Goal: Task Accomplishment & Management: Complete application form

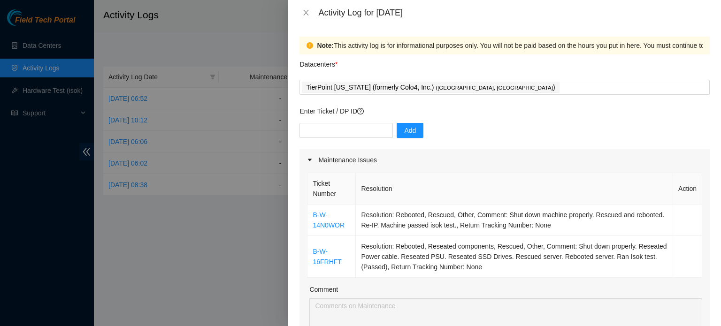
scroll to position [140, 0]
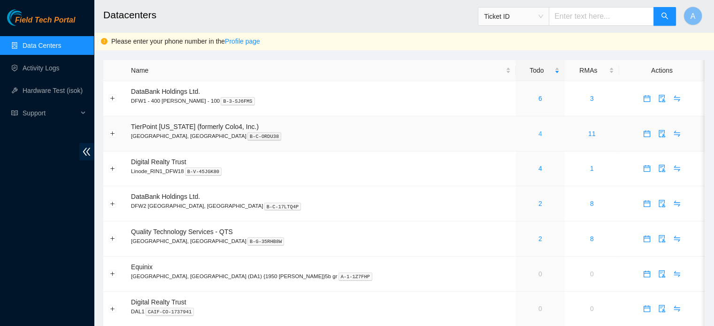
click at [538, 135] on link "4" at bounding box center [540, 134] width 4 height 8
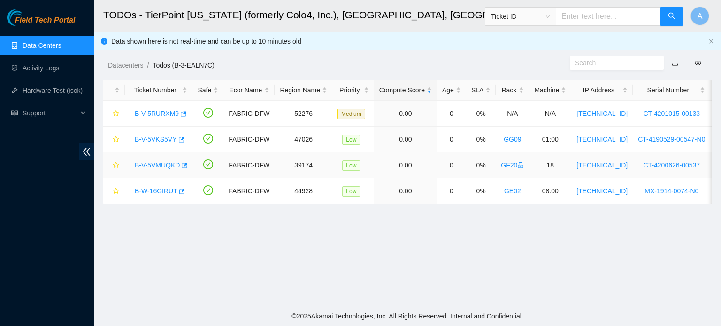
click at [177, 165] on link "B-V-5VMUQKD" at bounding box center [157, 165] width 45 height 8
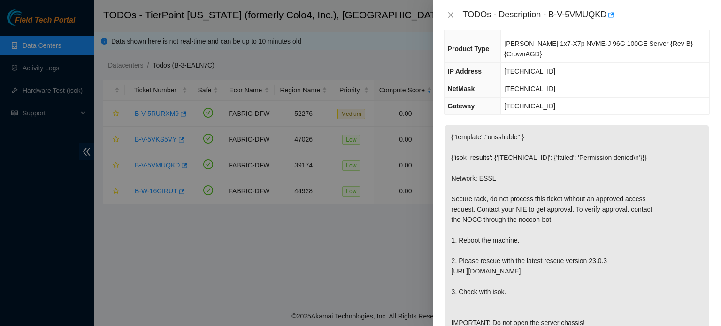
scroll to position [137, 0]
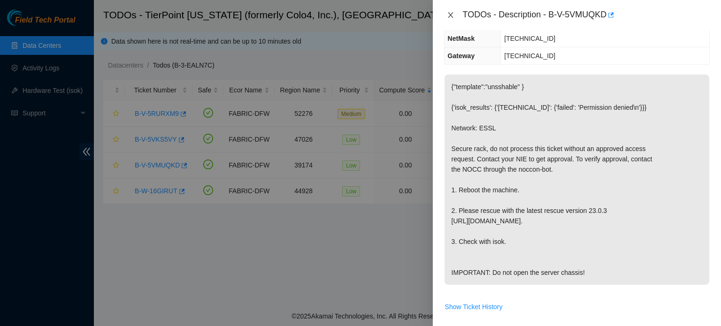
click at [447, 16] on icon "close" at bounding box center [451, 15] width 8 height 8
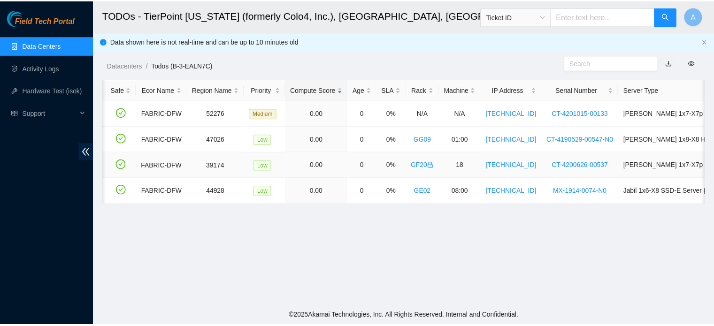
scroll to position [0, 0]
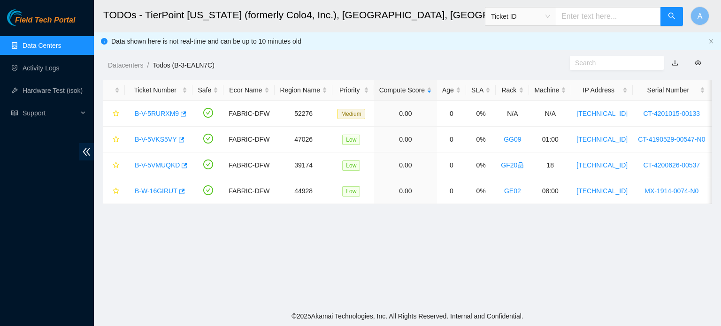
click at [61, 42] on link "Data Centers" at bounding box center [42, 46] width 38 height 8
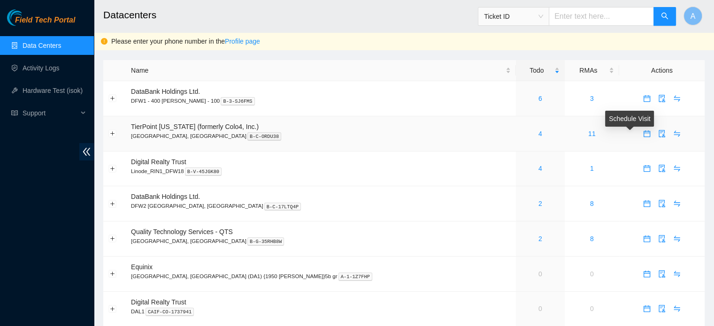
click at [643, 134] on icon "calendar" at bounding box center [647, 134] width 8 height 8
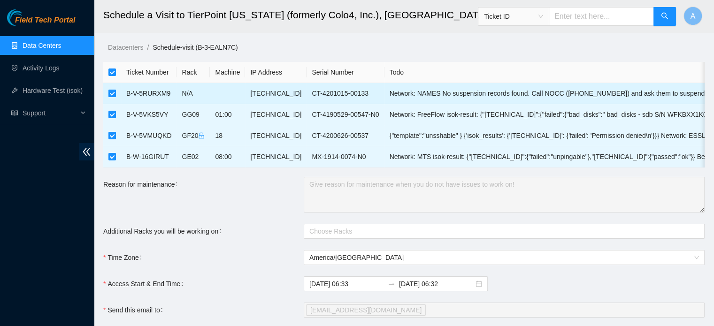
click at [112, 93] on input "checkbox" at bounding box center [112, 94] width 8 height 8
checkbox input "false"
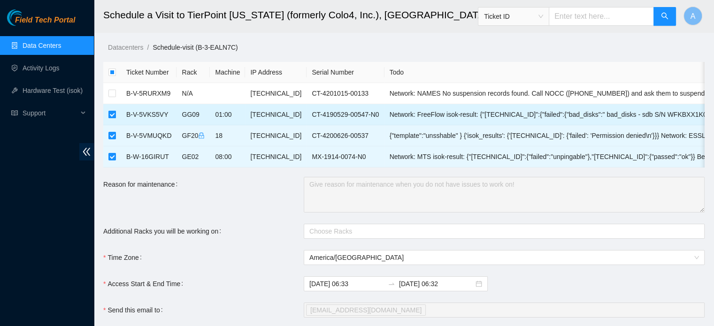
click at [111, 114] on input "checkbox" at bounding box center [112, 115] width 8 height 8
checkbox input "false"
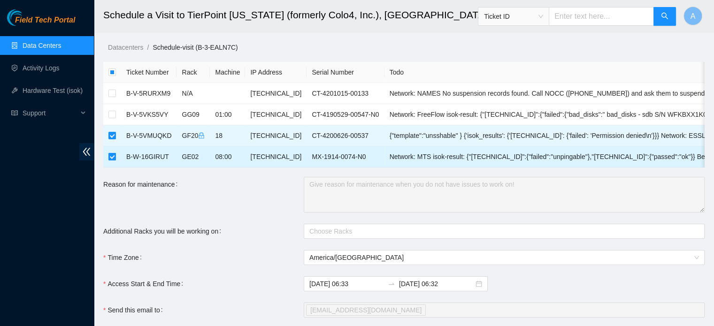
click at [113, 158] on input "checkbox" at bounding box center [112, 157] width 8 height 8
checkbox input "false"
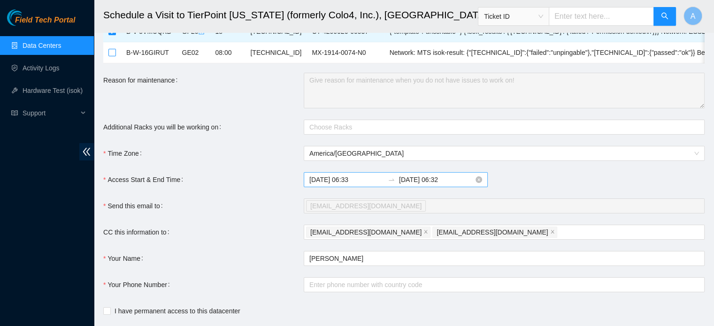
scroll to position [120, 0]
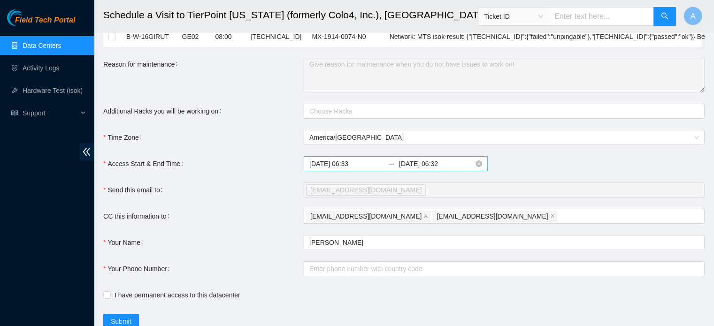
click at [443, 169] on input "2025-09-20 06:32" at bounding box center [436, 164] width 75 height 10
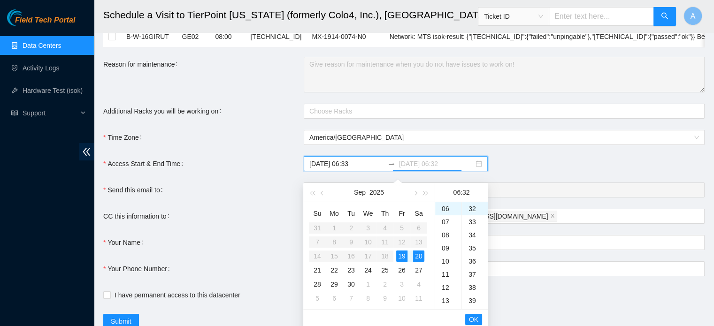
click at [400, 251] on div "19" at bounding box center [401, 256] width 11 height 11
click at [446, 230] on div "23" at bounding box center [448, 231] width 26 height 13
type input "2025-09-19 23:32"
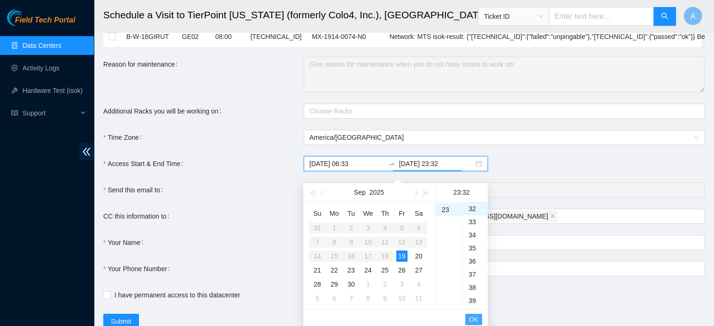
click at [475, 317] on span "OK" at bounding box center [473, 319] width 9 height 10
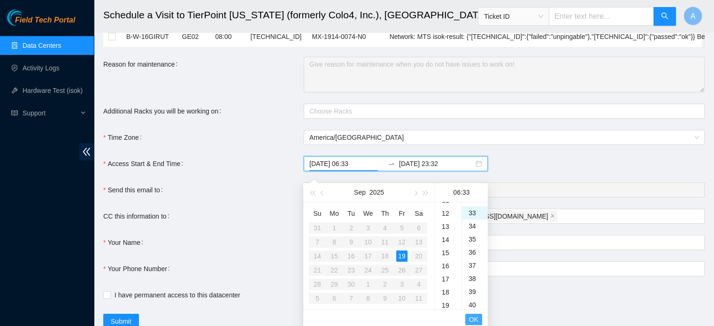
scroll to position [434, 0]
click at [475, 317] on span "OK" at bounding box center [473, 319] width 9 height 10
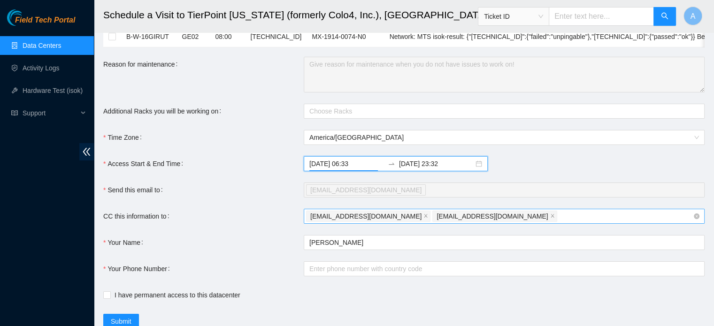
click at [495, 222] on div "fts-dfw@akamai.com nie-hivemind@akamai.com" at bounding box center [499, 216] width 387 height 13
type input "[EMAIL_ADDRESS][DOMAIN_NAME]"
click at [264, 249] on form "Ticket Number Rack Machine IP Address Serial Number Todo B-V-5RURXM9 N/A 104.70…" at bounding box center [403, 135] width 601 height 387
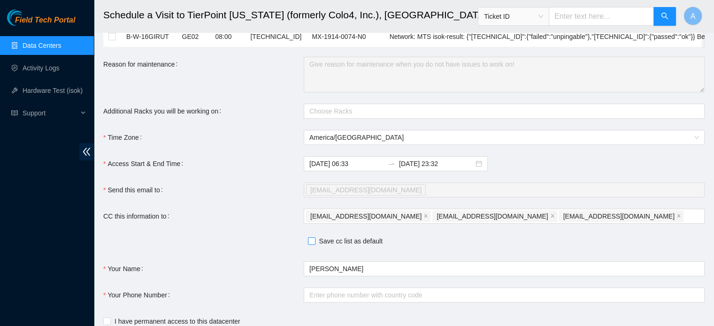
click at [316, 246] on span "Save cc list as default" at bounding box center [350, 241] width 71 height 10
click at [314, 244] on input "Save cc list as default" at bounding box center [311, 240] width 7 height 7
checkbox input "true"
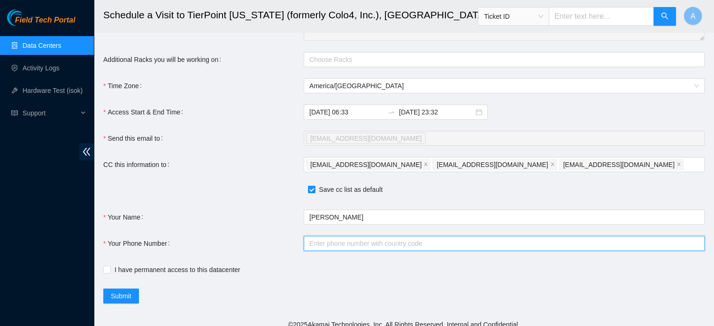
click at [344, 249] on input "Your Phone Number" at bounding box center [504, 243] width 401 height 15
type input "+17148721012"
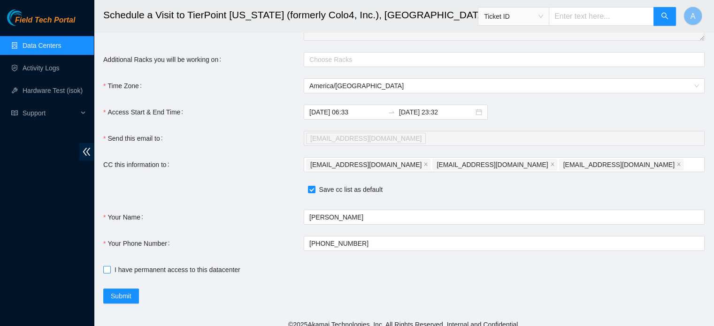
click at [178, 275] on span "I have permanent access to this datacenter" at bounding box center [177, 270] width 133 height 10
click at [110, 273] on input "I have permanent access to this datacenter" at bounding box center [106, 269] width 7 height 7
checkbox input "true"
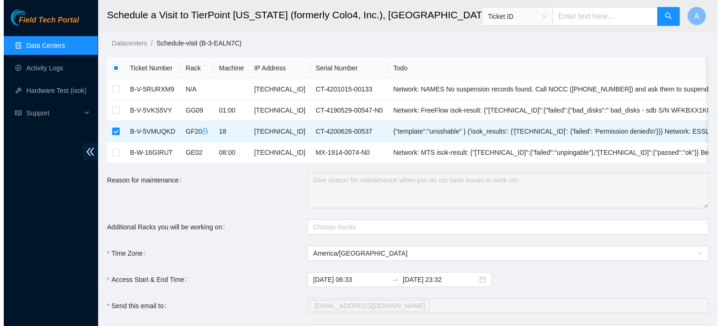
scroll to position [186, 0]
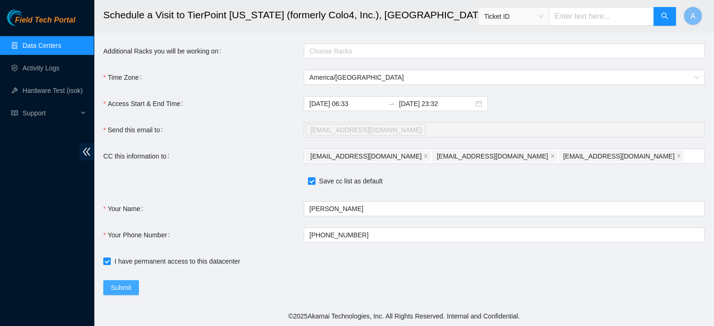
click at [120, 288] on span "Submit" at bounding box center [121, 288] width 21 height 10
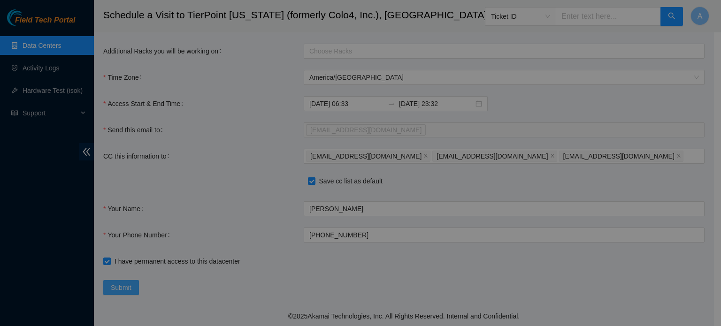
click at [120, 288] on div "Confirm Schedule Visit Please review the information before submitting. Multipl…" at bounding box center [360, 163] width 721 height 326
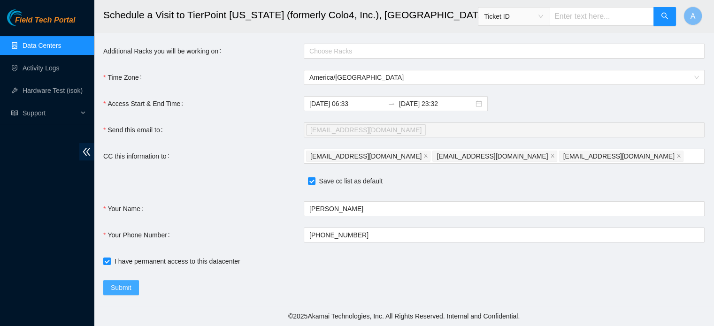
click at [120, 288] on span "Submit" at bounding box center [121, 288] width 21 height 10
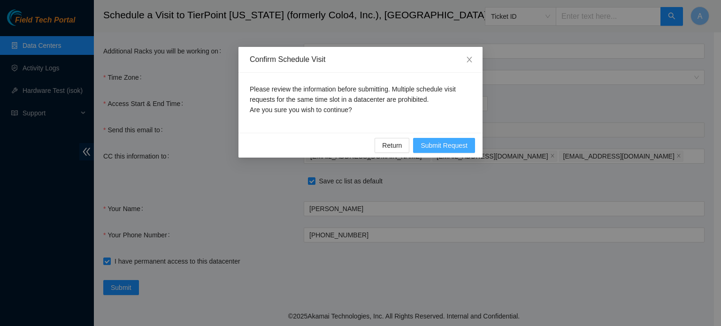
click at [450, 140] on span "Submit Request" at bounding box center [444, 145] width 47 height 10
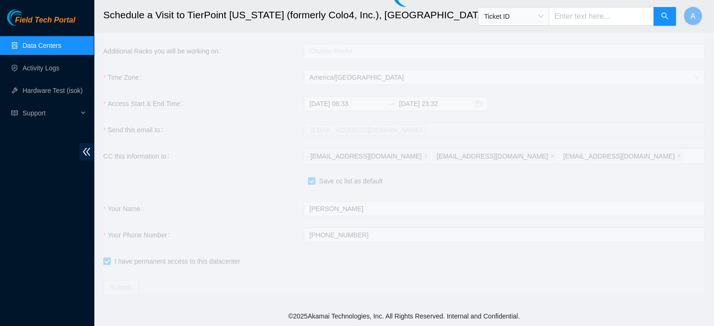
type input "2025-09-19 06:34"
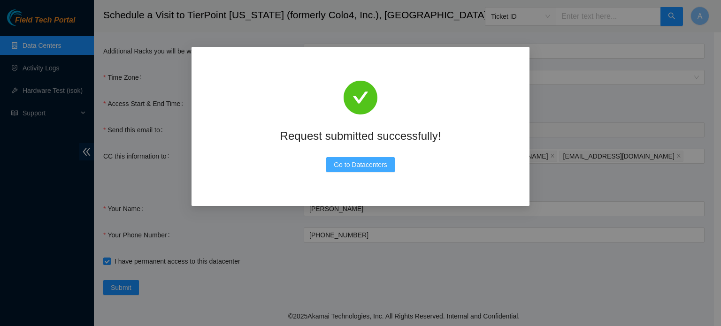
click at [362, 165] on span "Go to Datacenters" at bounding box center [361, 165] width 54 height 10
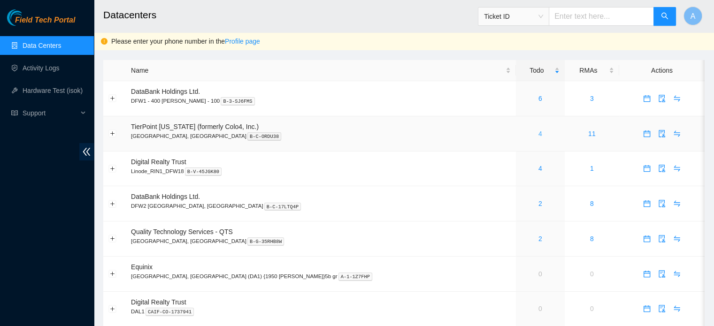
click at [538, 135] on link "4" at bounding box center [540, 134] width 4 height 8
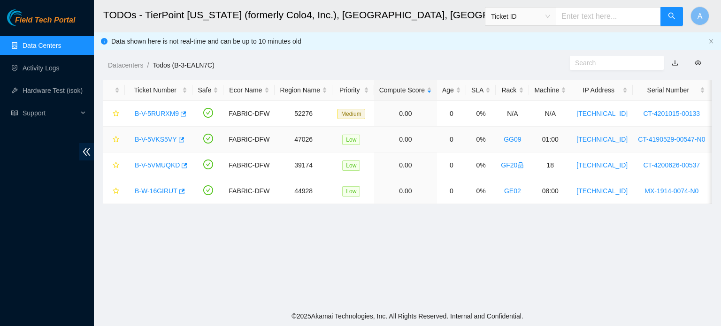
click at [168, 139] on link "B-V-5VKS5VY" at bounding box center [156, 140] width 42 height 8
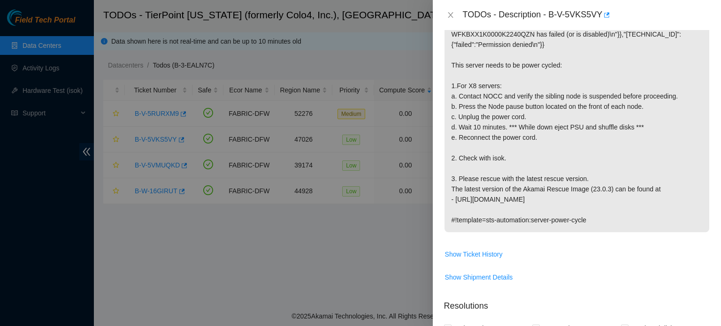
scroll to position [190, 0]
click at [366, 239] on div at bounding box center [360, 163] width 721 height 326
click at [452, 11] on button "Close" at bounding box center [450, 15] width 13 height 9
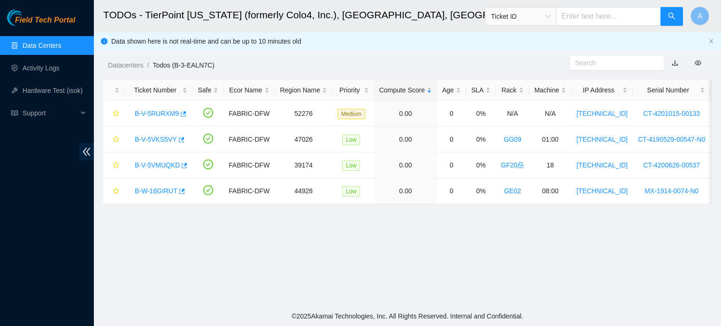
scroll to position [203, 0]
click at [169, 191] on link "B-W-16GIRUT" at bounding box center [156, 191] width 43 height 8
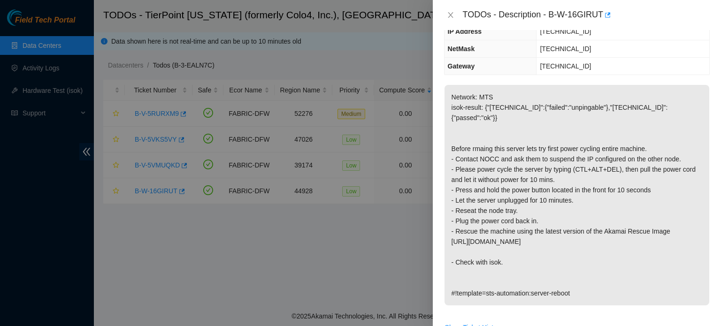
scroll to position [0, 0]
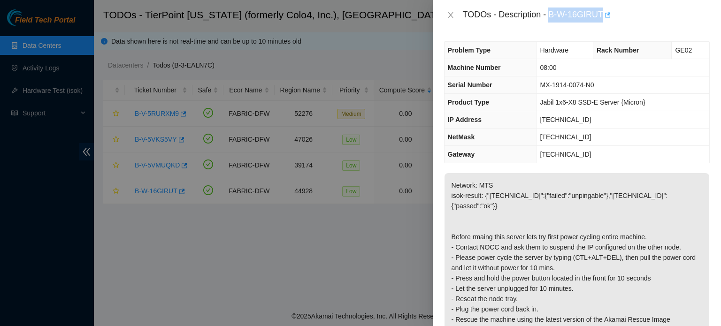
drag, startPoint x: 551, startPoint y: 16, endPoint x: 603, endPoint y: 16, distance: 52.6
click at [603, 16] on div "TODOs - Description - B-W-16GIRUT" at bounding box center [586, 15] width 247 height 15
copy div "B-W-16GIRUT"
click at [683, 184] on p "Network: MTS isok-result: {"104.70.178.146":{"failed":"unpingable"},"104.70.178…" at bounding box center [576, 283] width 265 height 221
drag, startPoint x: 606, startPoint y: 194, endPoint x: 646, endPoint y: 193, distance: 39.9
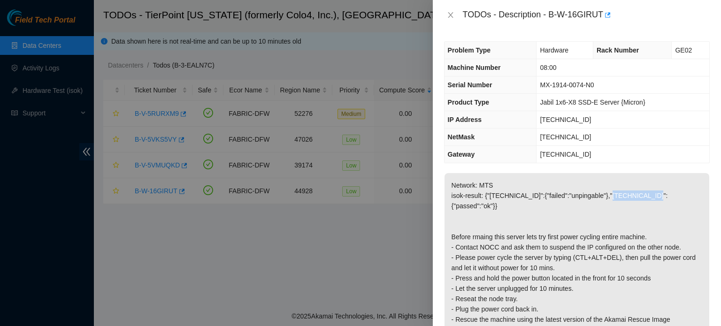
click at [646, 193] on p "Network: MTS isok-result: {"104.70.178.146":{"failed":"unpingable"},"104.70.178…" at bounding box center [576, 283] width 265 height 221
copy p "104.70.178.147"
click at [687, 160] on td "104.70.178.129" at bounding box center [622, 154] width 173 height 17
drag, startPoint x: 490, startPoint y: 196, endPoint x: 533, endPoint y: 198, distance: 42.8
click at [533, 198] on p "Network: MTS isok-result: {"104.70.178.146":{"failed":"unpingable"},"104.70.178…" at bounding box center [576, 283] width 265 height 221
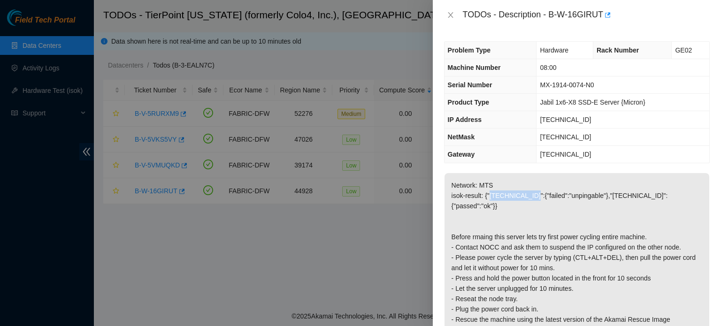
copy p "104.70.178.146"
click at [447, 18] on icon "close" at bounding box center [451, 15] width 8 height 8
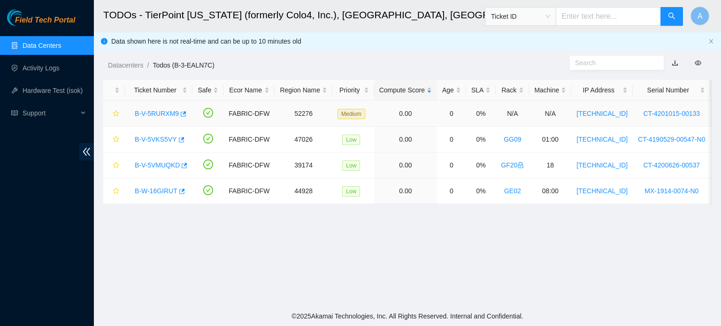
click at [175, 112] on link "B-V-5RURXM9" at bounding box center [157, 114] width 44 height 8
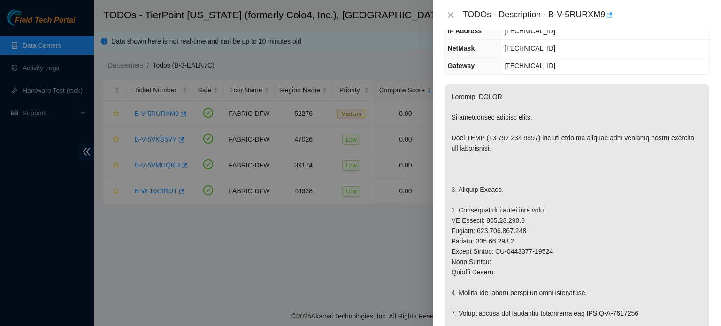
scroll to position [126, 0]
click at [195, 46] on div at bounding box center [360, 163] width 721 height 326
click at [452, 13] on icon "close" at bounding box center [450, 15] width 5 height 6
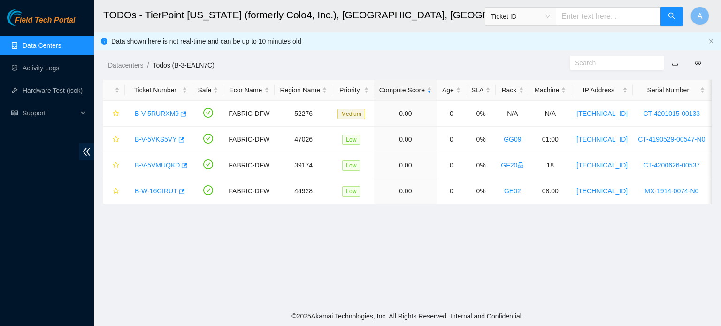
scroll to position [157, 0]
click at [169, 110] on link "B-V-5RURXM9" at bounding box center [157, 114] width 44 height 8
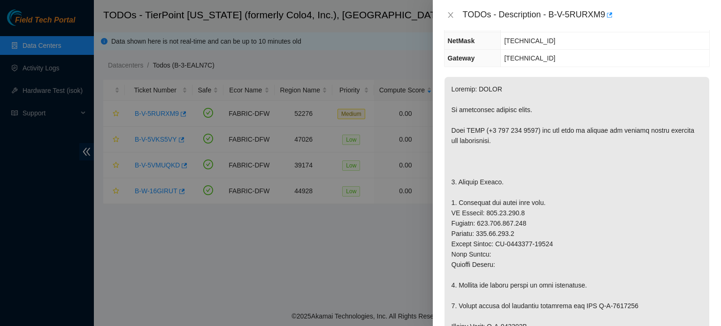
scroll to position [131, 0]
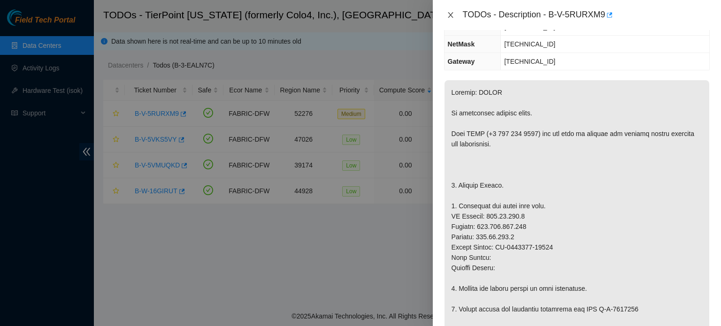
click at [452, 18] on icon "close" at bounding box center [451, 15] width 8 height 8
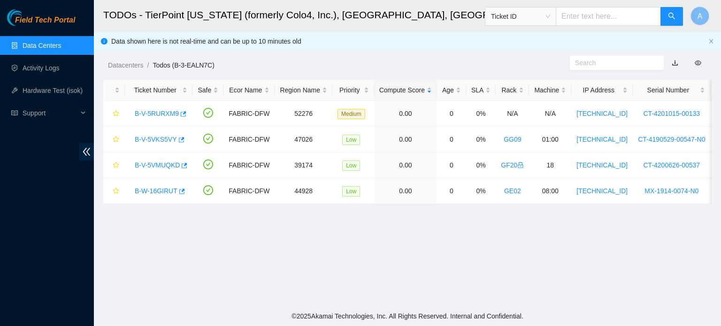
scroll to position [161, 0]
click at [158, 169] on link "B-V-5VMUQKD" at bounding box center [157, 165] width 45 height 8
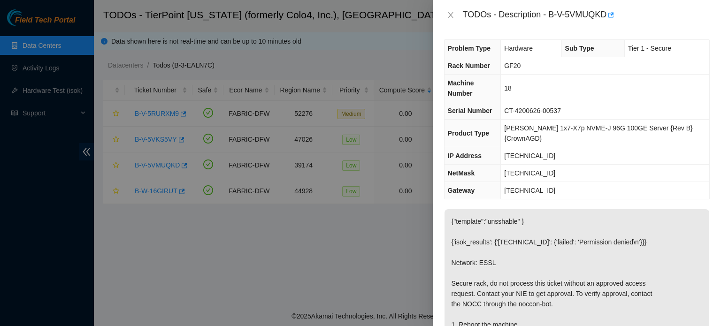
scroll to position [0, 0]
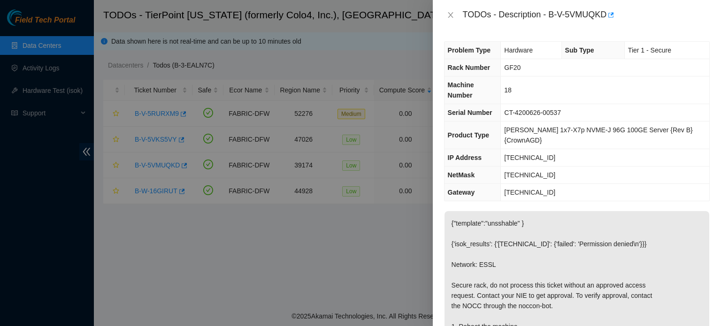
click at [600, 258] on p "{"template":"unsshable" } {'isok_results': {'23.47.58.149': {'failed': 'Permiss…" at bounding box center [576, 316] width 265 height 210
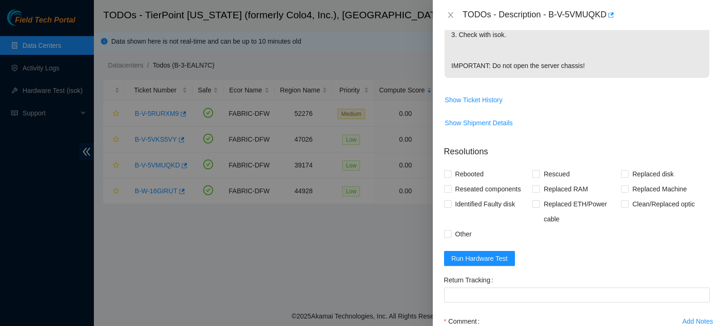
scroll to position [436, 0]
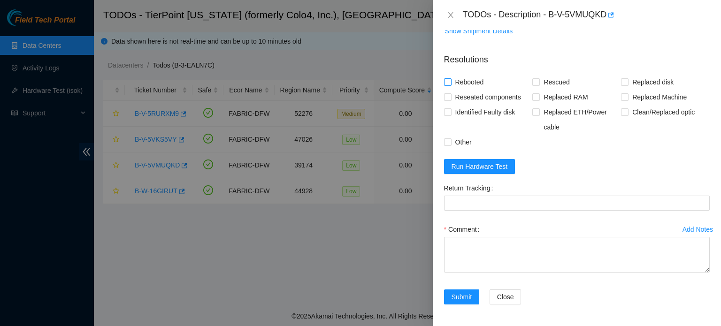
click at [478, 82] on span "Rebooted" at bounding box center [470, 82] width 36 height 15
click at [451, 82] on input "Rebooted" at bounding box center [447, 81] width 7 height 7
checkbox input "true"
click at [477, 93] on span "Reseated components" at bounding box center [488, 97] width 73 height 15
click at [451, 93] on input "Reseated components" at bounding box center [447, 96] width 7 height 7
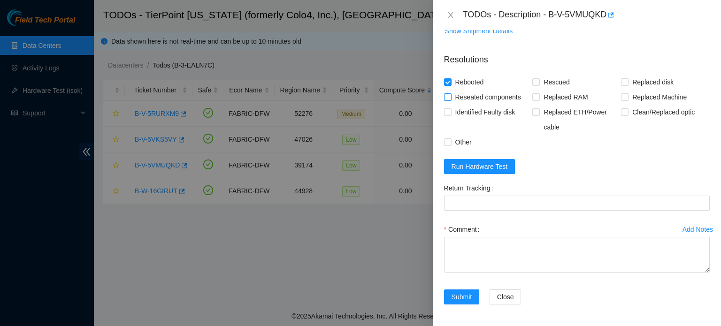
checkbox input "true"
click at [546, 79] on span "Rescued" at bounding box center [556, 82] width 33 height 15
click at [539, 79] on input "Rescued" at bounding box center [535, 81] width 7 height 7
checkbox input "true"
click at [455, 145] on span "Other" at bounding box center [464, 142] width 24 height 15
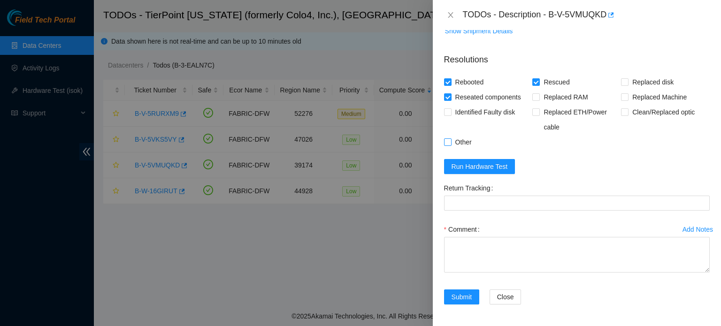
click at [451, 145] on input "Other" at bounding box center [447, 141] width 7 height 7
checkbox input "true"
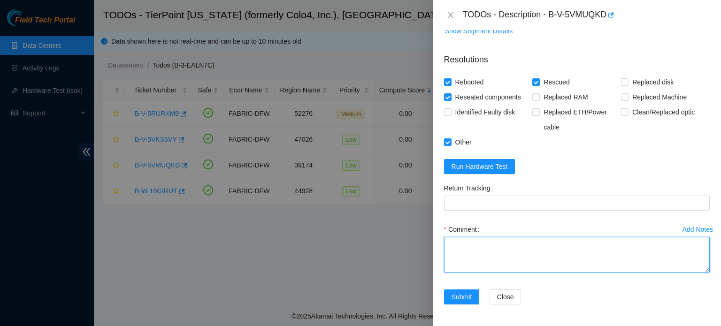
click at [477, 244] on textarea "Comment" at bounding box center [577, 255] width 266 height 36
click at [600, 245] on textarea "Shut down unit. Reboot system. Rescued system." at bounding box center [577, 255] width 266 height 36
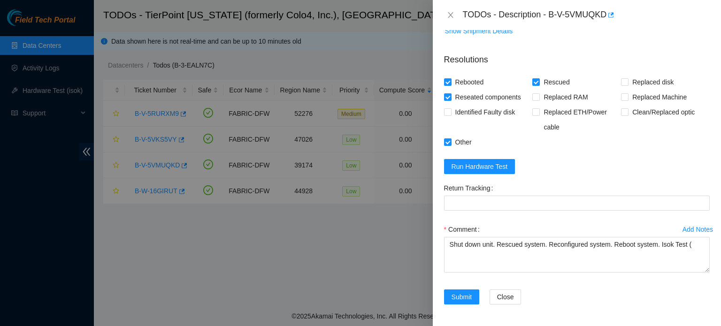
click at [676, 161] on form "Resolutions Rebooted Rescued Replaced disk Reseated components Replaced RAM Rep…" at bounding box center [577, 181] width 266 height 270
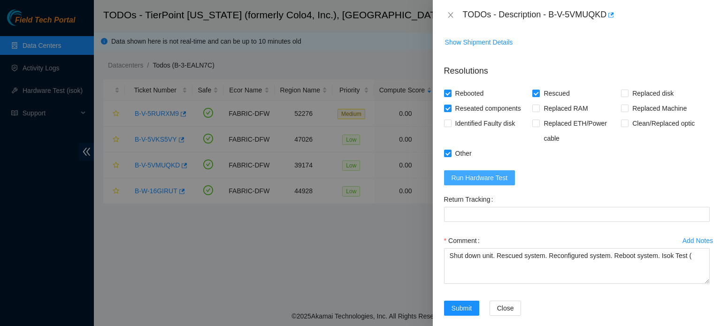
click at [502, 178] on span "Run Hardware Test" at bounding box center [480, 178] width 56 height 10
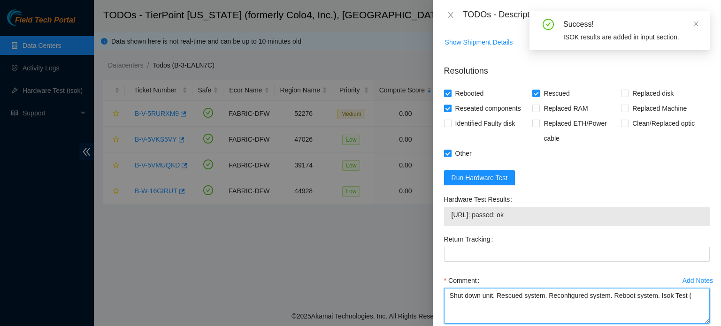
click at [689, 296] on textarea "Shut down unit. Rescued system. Reconfigured system. Reboot system. Isok Test (" at bounding box center [577, 306] width 266 height 36
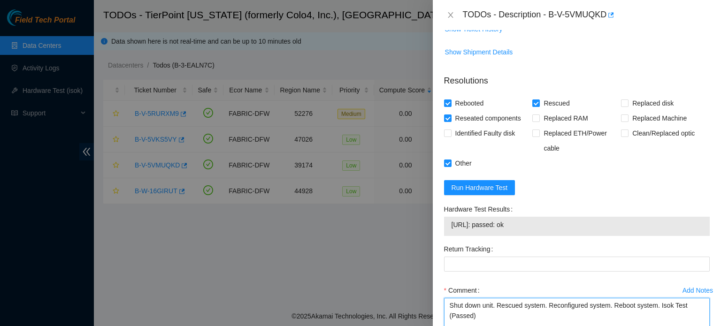
scroll to position [475, 0]
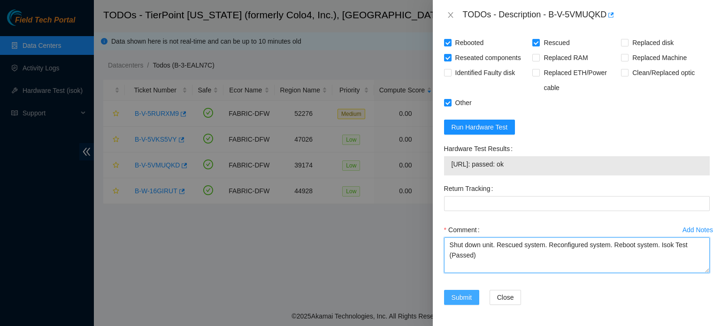
type textarea "Shut down unit. Rescued system. Reconfigured system. Reboot system. Isok Test (…"
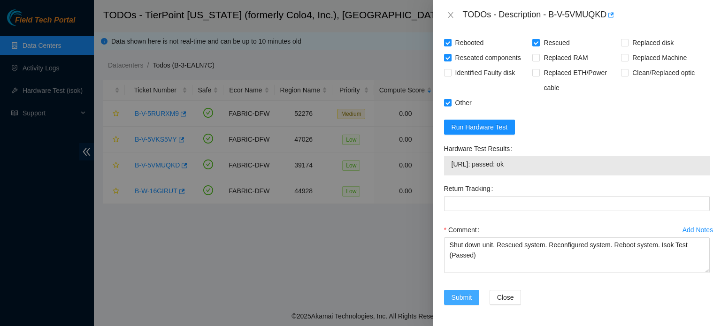
click at [468, 297] on span "Submit" at bounding box center [462, 297] width 21 height 10
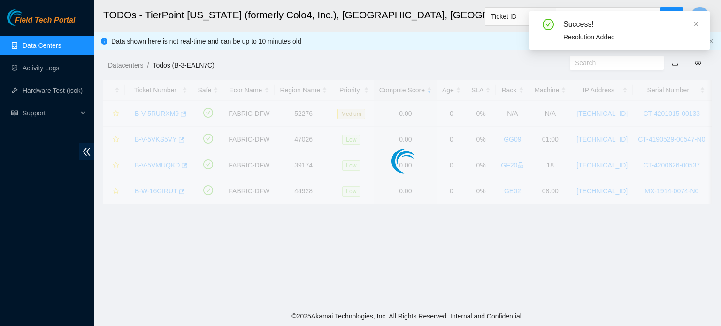
scroll to position [257, 0]
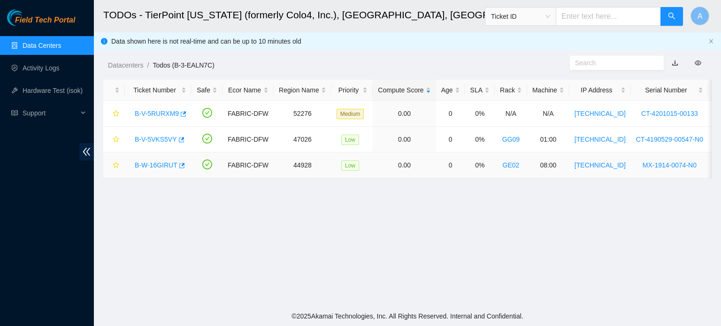
click at [158, 166] on link "B-W-16GIRUT" at bounding box center [156, 165] width 43 height 8
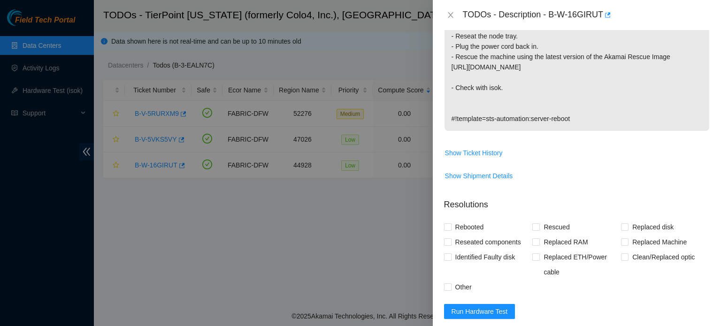
scroll to position [349, 0]
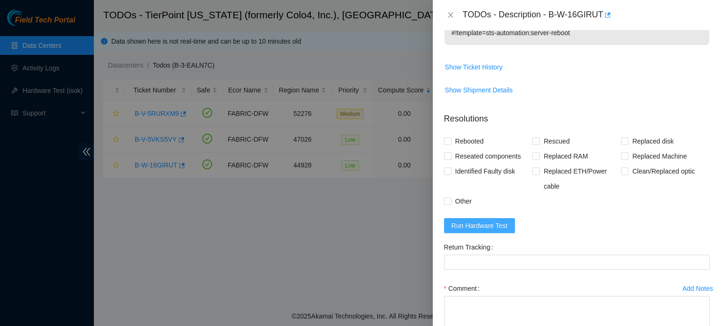
drag, startPoint x: 635, startPoint y: 221, endPoint x: 469, endPoint y: 230, distance: 165.5
click at [469, 230] on button "Run Hardware Test" at bounding box center [479, 225] width 71 height 15
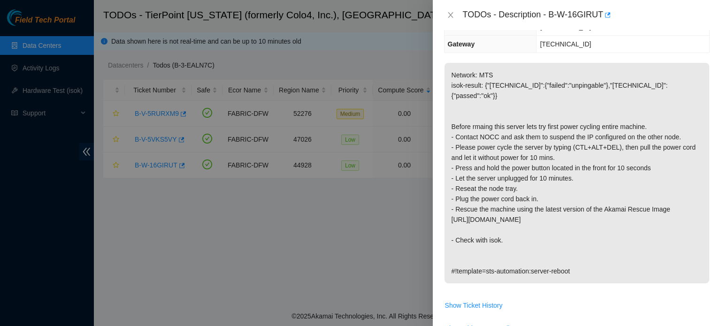
scroll to position [110, 0]
click at [373, 164] on div at bounding box center [360, 163] width 721 height 326
click at [686, 230] on p "Network: MTS isok-result: {"104.70.178.146":{"failed":"unpingable"},"104.70.178…" at bounding box center [576, 173] width 265 height 221
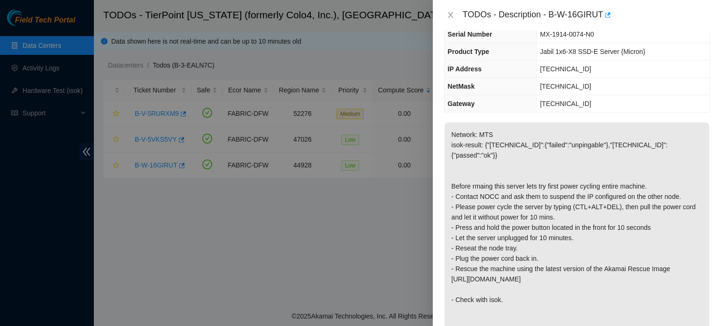
scroll to position [0, 0]
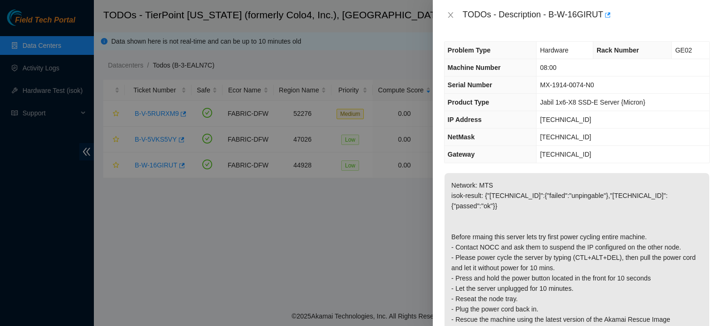
click at [543, 130] on td "255.255.255.128" at bounding box center [622, 137] width 173 height 17
click at [667, 116] on td "104.70.178.146" at bounding box center [622, 119] width 173 height 17
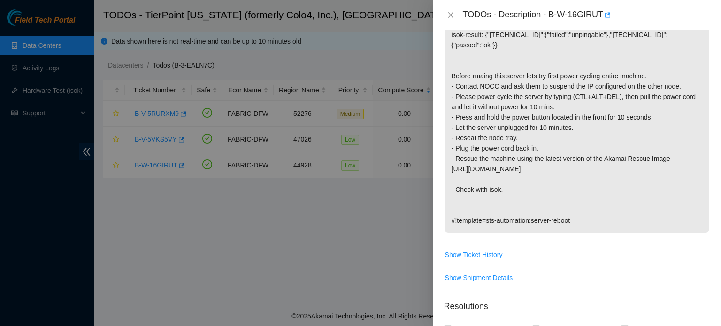
scroll to position [185, 0]
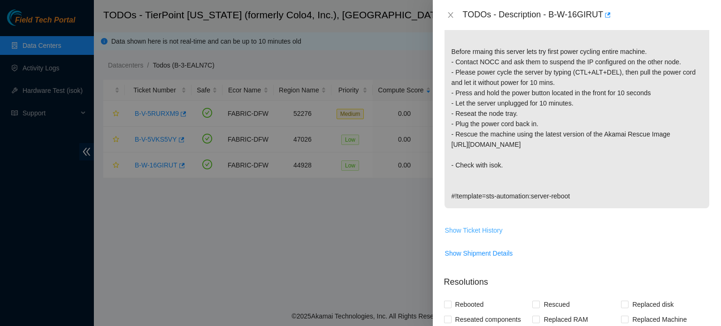
click at [486, 229] on span "Show Ticket History" at bounding box center [474, 230] width 58 height 10
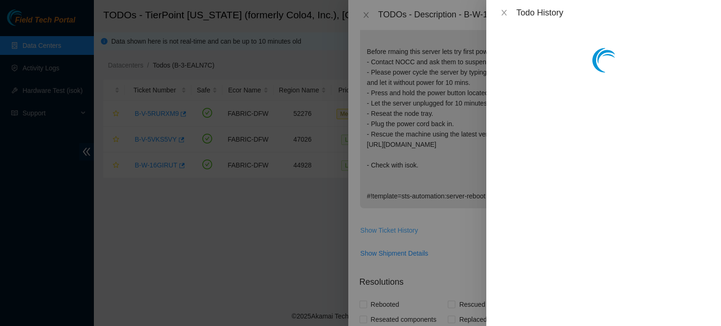
click at [486, 229] on div at bounding box center [360, 163] width 721 height 326
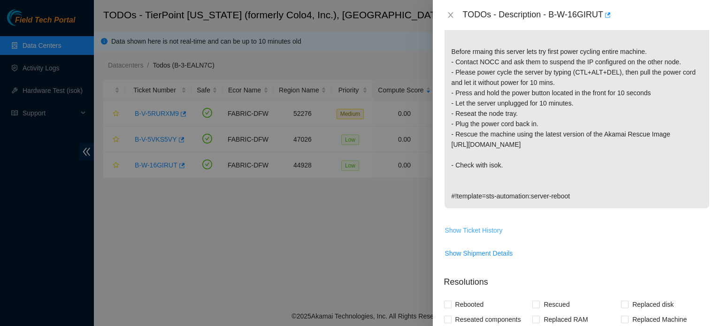
click at [486, 229] on span "Show Ticket History" at bounding box center [474, 230] width 58 height 10
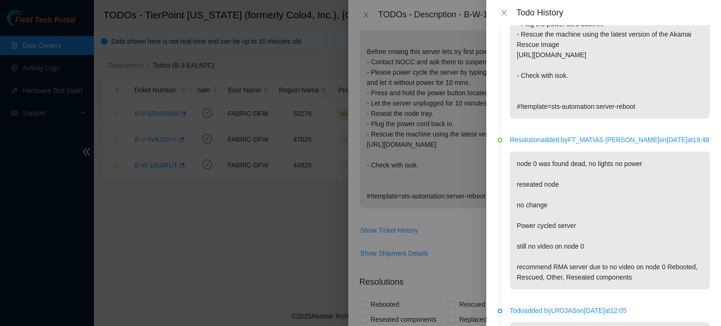
scroll to position [194, 0]
drag, startPoint x: 565, startPoint y: 130, endPoint x: 495, endPoint y: 271, distance: 157.2
click at [495, 271] on div "Todo added by JVILLALO on 2025-09-18 at 14:26 Network: MTS isok-result: {"104.7…" at bounding box center [603, 175] width 235 height 301
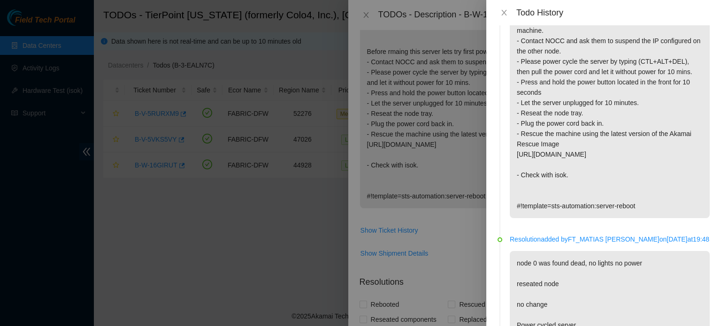
scroll to position [0, 0]
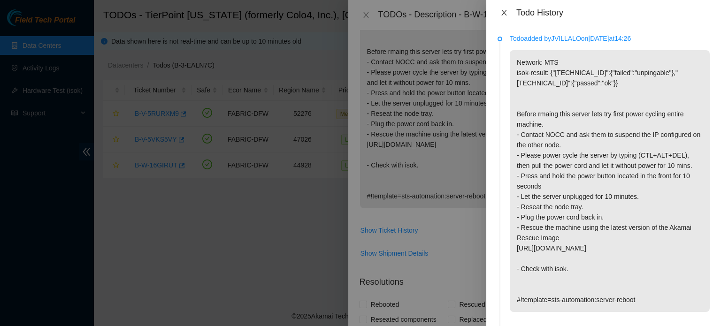
click at [507, 15] on icon "close" at bounding box center [504, 13] width 8 height 8
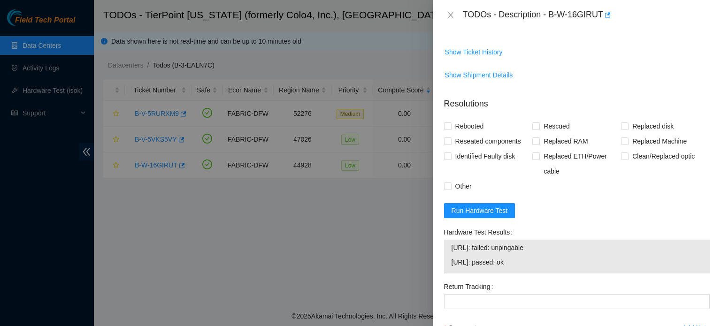
scroll to position [365, 0]
click at [455, 185] on span "Other" at bounding box center [464, 184] width 24 height 15
click at [451, 185] on input "Other" at bounding box center [447, 184] width 7 height 7
checkbox input "true"
click at [471, 122] on span "Rebooted" at bounding box center [470, 124] width 36 height 15
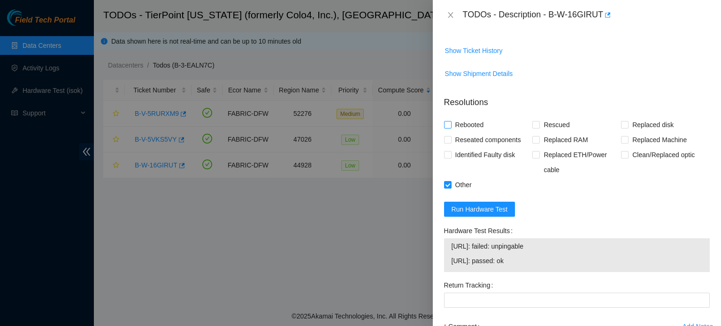
click at [451, 122] on input "Rebooted" at bounding box center [447, 124] width 7 height 7
checkbox input "true"
click at [534, 123] on input "Rescued" at bounding box center [535, 124] width 7 height 7
checkbox input "true"
click at [492, 140] on span "Reseated components" at bounding box center [488, 139] width 73 height 15
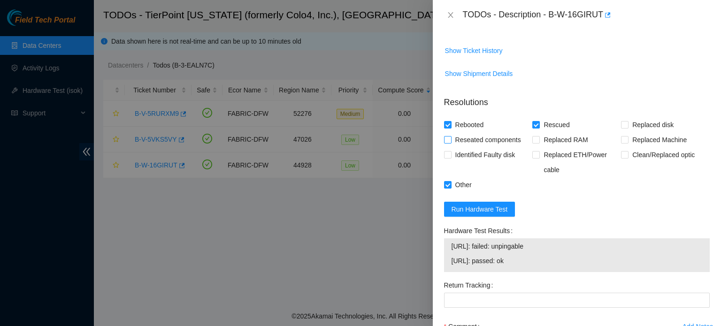
click at [451, 140] on input "Reseated components" at bounding box center [447, 139] width 7 height 7
checkbox input "true"
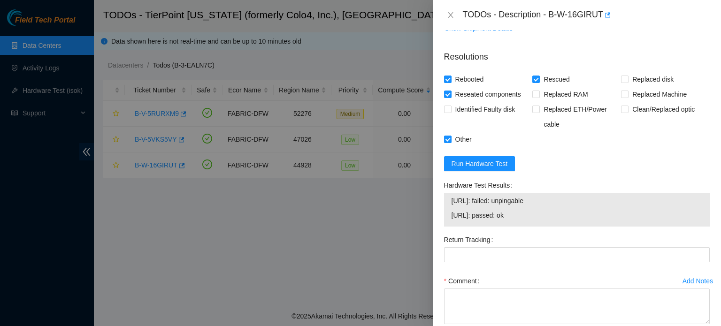
scroll to position [462, 0]
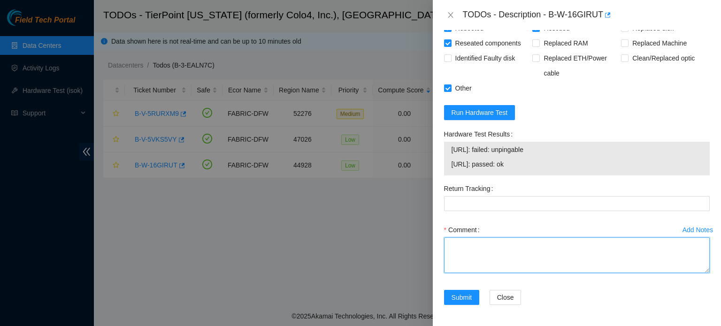
click at [460, 263] on textarea "Comment" at bounding box center [577, 255] width 266 height 36
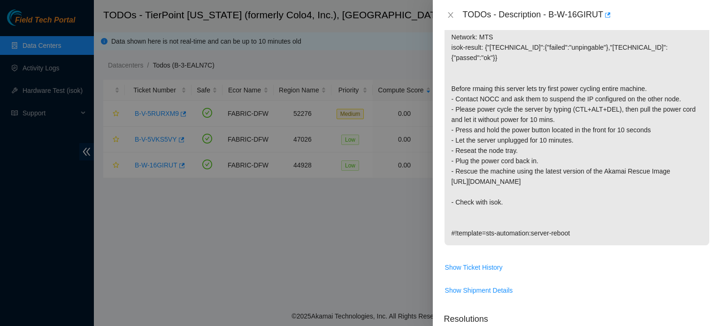
scroll to position [161, 0]
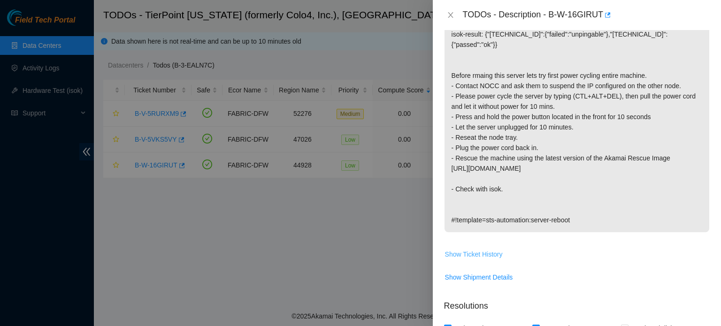
click at [473, 255] on span "Show Ticket History" at bounding box center [474, 254] width 58 height 10
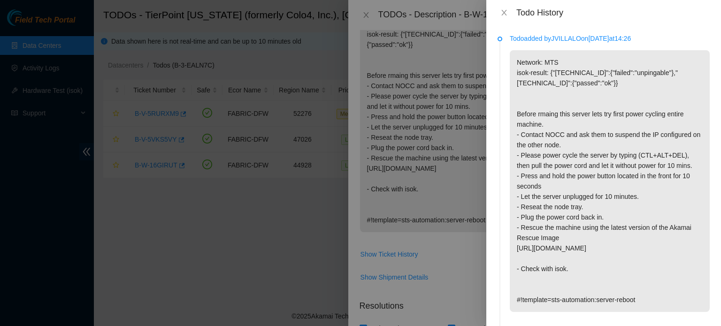
click at [463, 208] on div at bounding box center [360, 163] width 721 height 326
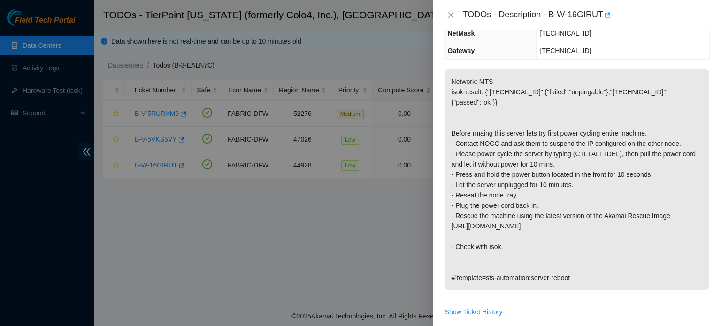
scroll to position [351, 0]
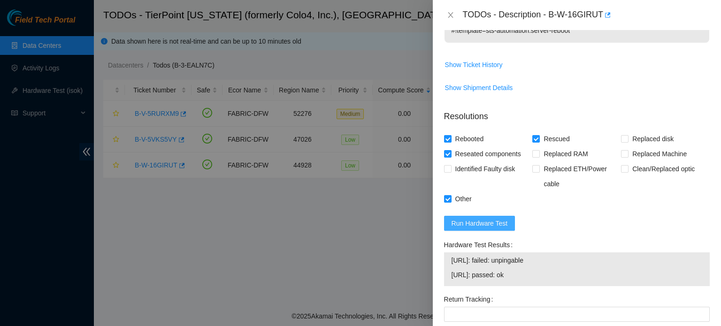
click at [485, 224] on span "Run Hardware Test" at bounding box center [480, 223] width 56 height 10
click at [704, 229] on div "Problem Type Hardware Rack Number GE02 Machine Number 08:00 Serial Number MX-19…" at bounding box center [577, 178] width 288 height 296
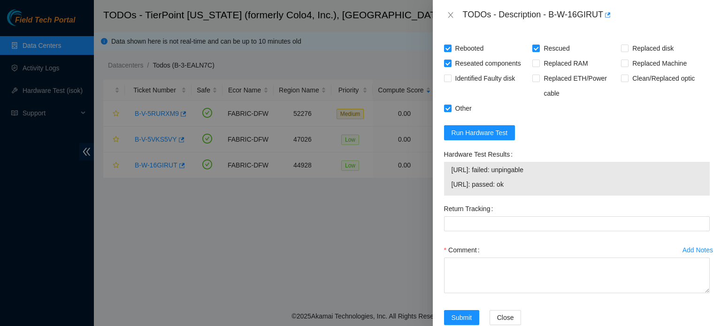
scroll to position [443, 0]
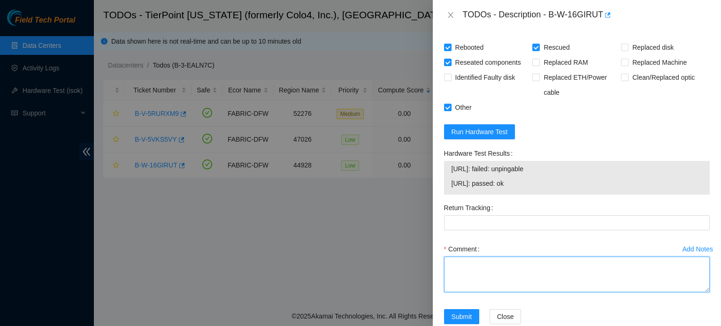
click at [561, 264] on textarea "Comment" at bounding box center [577, 275] width 266 height 36
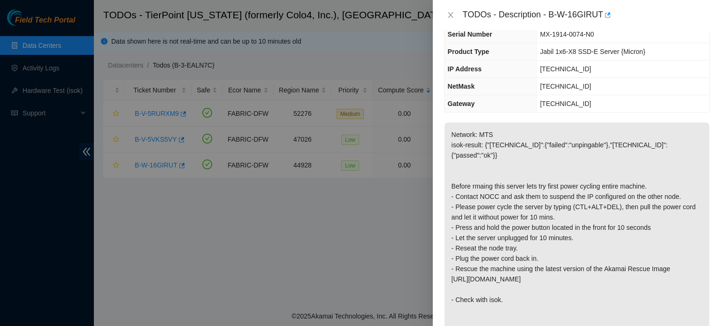
scroll to position [104, 0]
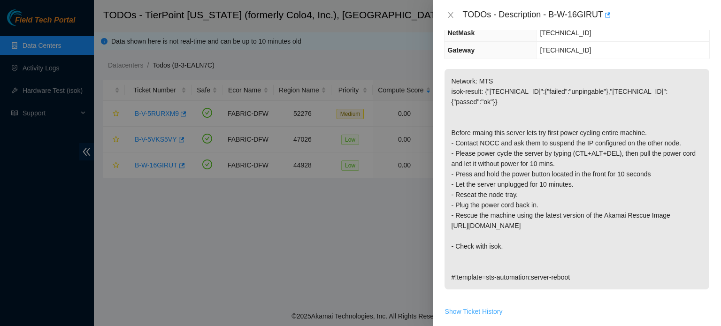
click at [484, 309] on span "Show Ticket History" at bounding box center [474, 311] width 58 height 10
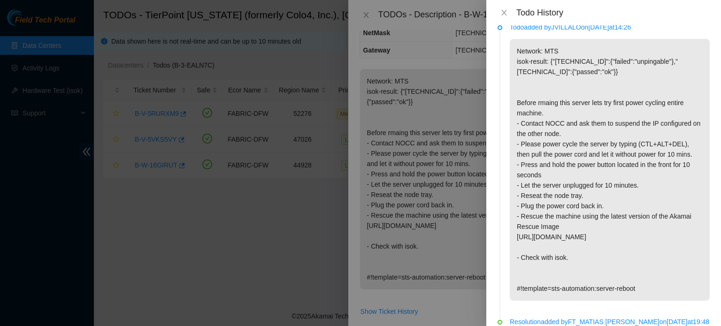
scroll to position [6, 0]
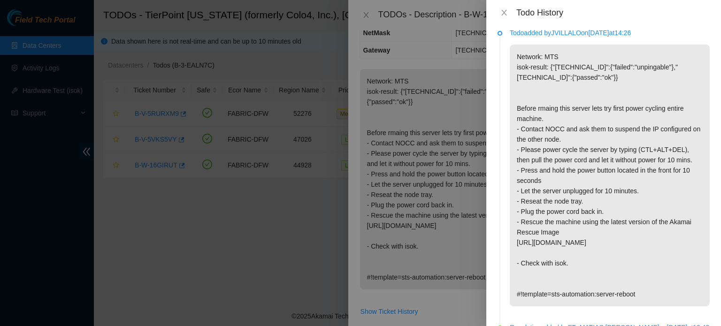
click at [505, 7] on div "Todo History" at bounding box center [603, 12] width 235 height 25
click at [505, 8] on button "Close" at bounding box center [504, 12] width 13 height 9
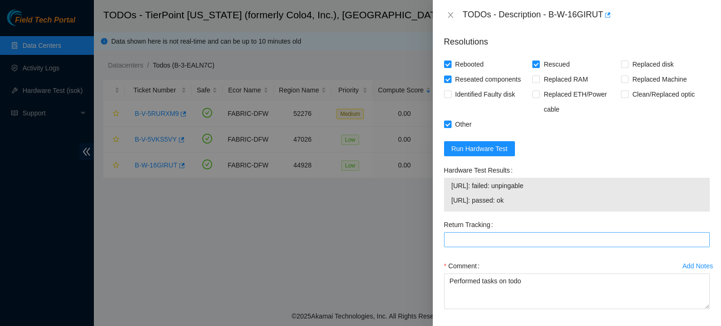
scroll to position [441, 0]
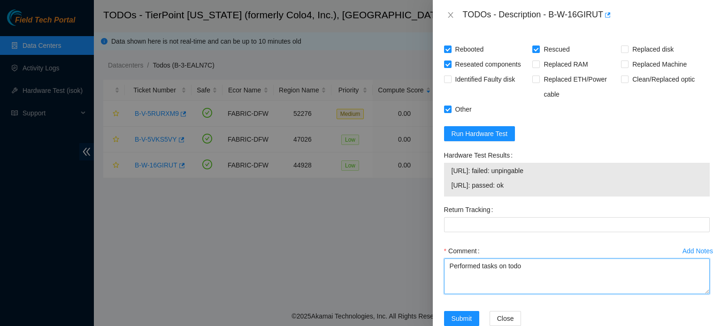
click at [527, 275] on textarea "Performed tasks on todo" at bounding box center [577, 277] width 266 height 36
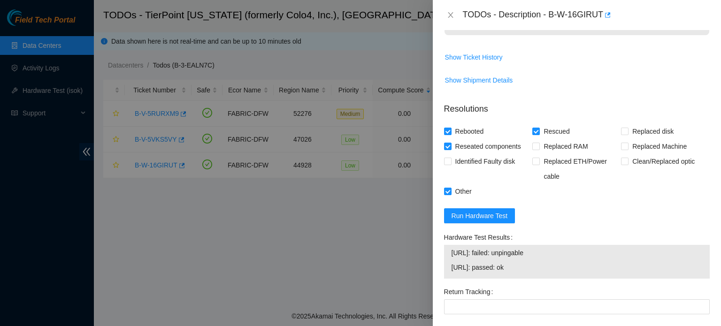
scroll to position [462, 0]
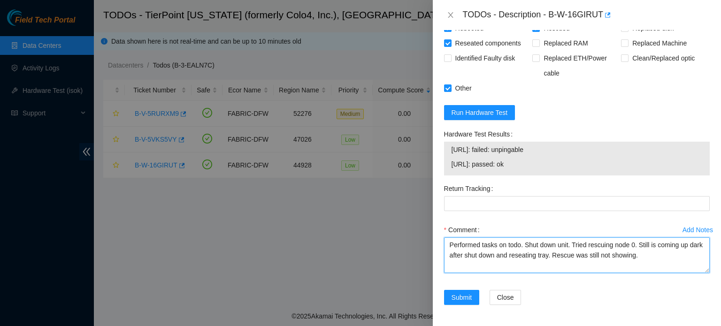
click at [549, 255] on textarea "Performed tasks on todo. Shut down unit. Tried rescuing node 0. Still is coming…" at bounding box center [577, 255] width 266 height 36
click at [651, 257] on textarea "Performed tasks on todo. Shut down unit. Tried rescuing node 0. Still is coming…" at bounding box center [577, 255] width 266 height 36
click at [654, 244] on textarea "Performed tasks on todo. Shut down unit. Tried rescuing node 0. Still is coming…" at bounding box center [577, 255] width 266 height 36
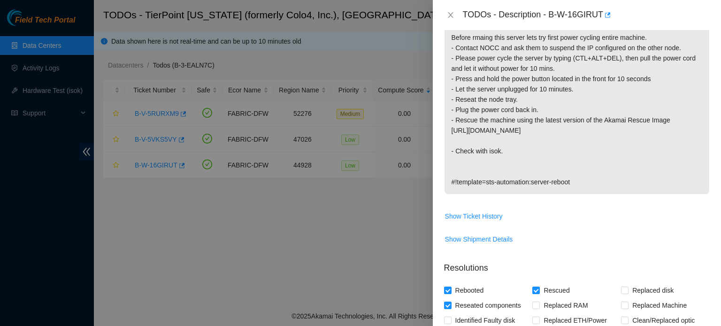
scroll to position [195, 0]
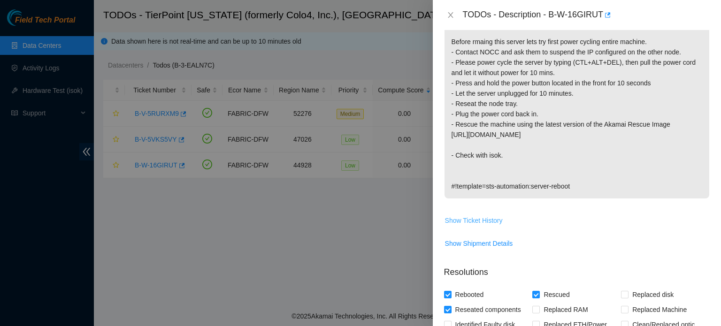
click at [497, 219] on span "Show Ticket History" at bounding box center [474, 220] width 58 height 10
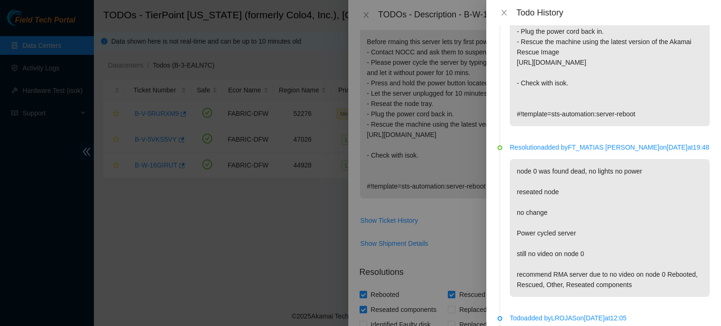
scroll to position [187, 0]
click at [458, 229] on div at bounding box center [360, 163] width 721 height 326
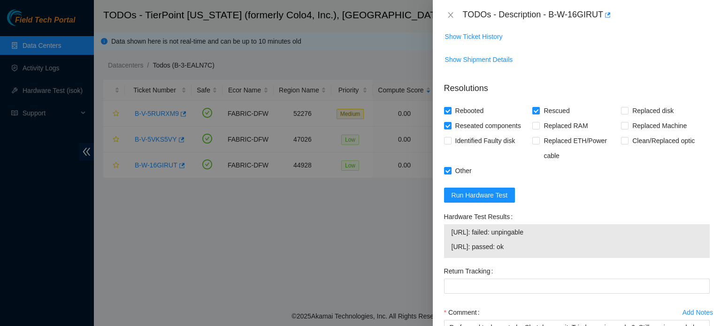
scroll to position [462, 0]
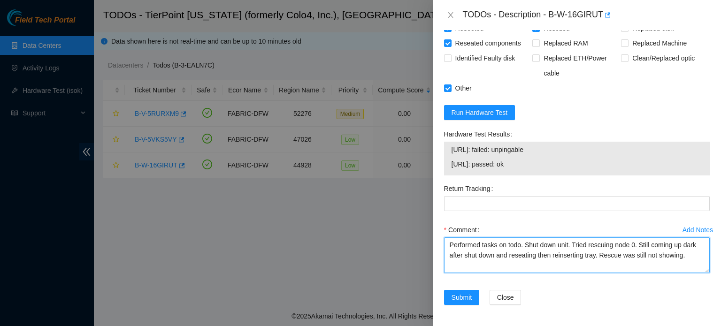
drag, startPoint x: 697, startPoint y: 243, endPoint x: 643, endPoint y: 247, distance: 53.7
click at [643, 247] on textarea "Performed tasks on todo. Shut down unit. Tried rescuing node 0. Still coming up…" at bounding box center [577, 255] width 266 height 36
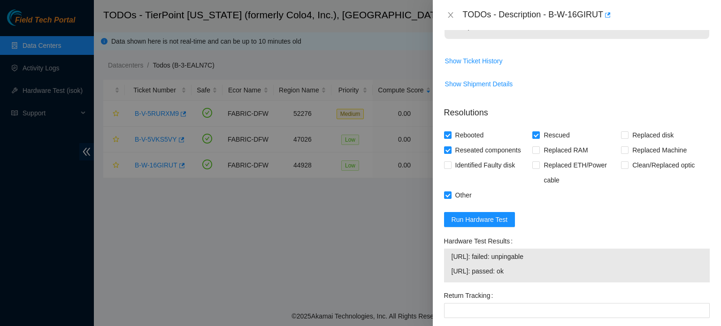
scroll to position [344, 0]
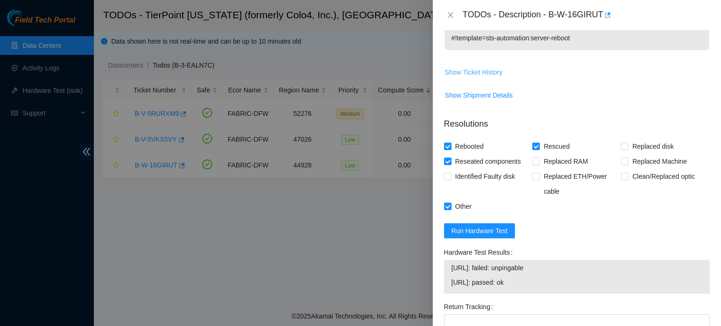
click at [472, 66] on button "Show Ticket History" at bounding box center [473, 72] width 59 height 15
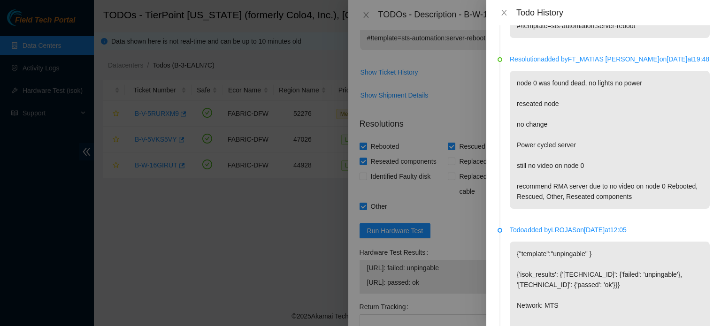
scroll to position [276, 0]
click at [452, 202] on div at bounding box center [360, 163] width 721 height 326
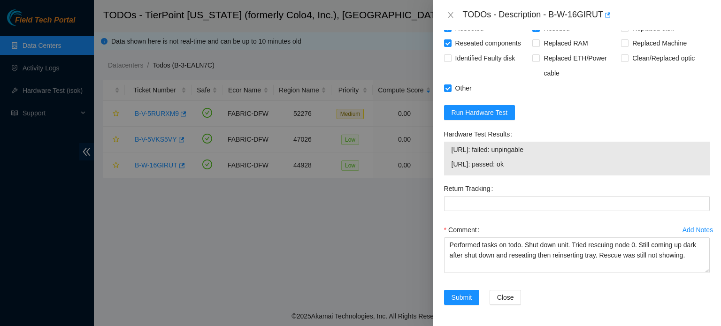
scroll to position [462, 0]
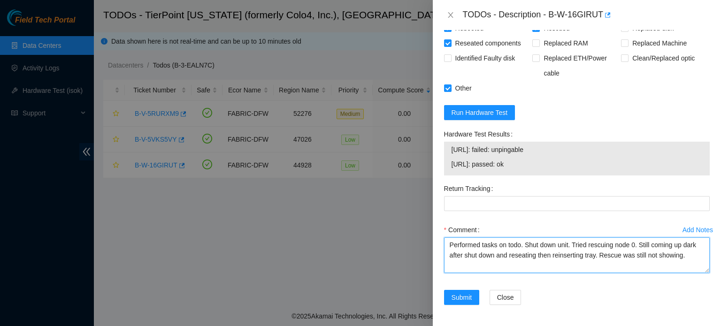
click at [694, 245] on textarea "Performed tasks on todo. Shut down unit. Tried rescuing node 0. Still coming up…" at bounding box center [577, 255] width 266 height 36
click at [497, 266] on textarea "Performed tasks on todo. Shut down unit. Tried rescuing node 0. Still not showi…" at bounding box center [577, 255] width 266 height 36
type textarea "Performed tasks on todo. Shut down unit. Tried rescuing node 0. Still not showi…"
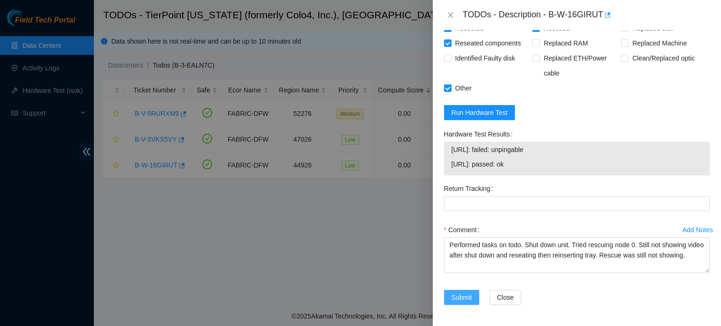
click at [467, 299] on span "Submit" at bounding box center [462, 297] width 21 height 10
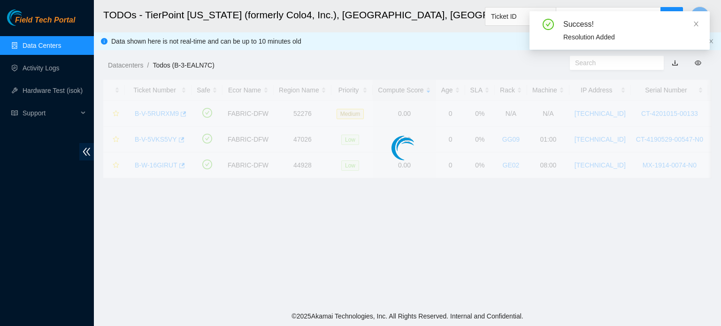
scroll to position [257, 0]
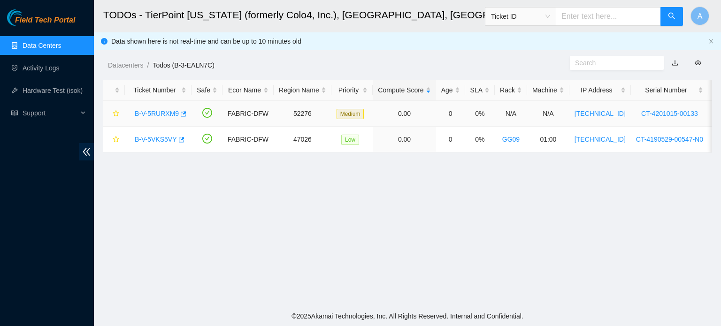
click at [170, 112] on link "B-V-5RURXM9" at bounding box center [157, 114] width 44 height 8
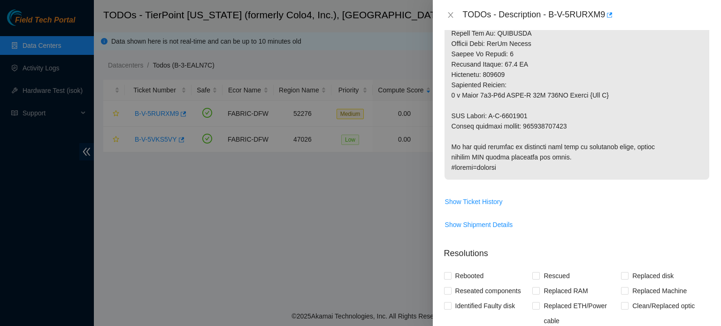
scroll to position [575, 0]
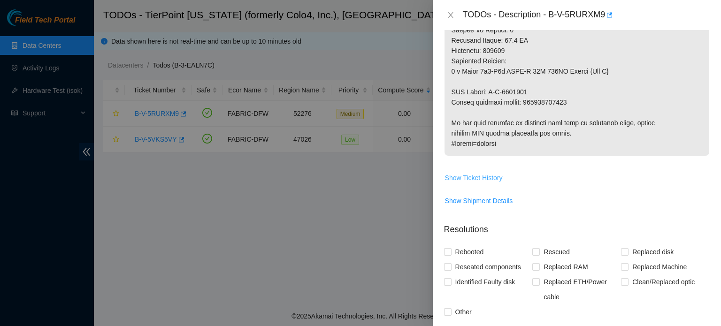
click at [494, 173] on span "Show Ticket History" at bounding box center [474, 178] width 58 height 10
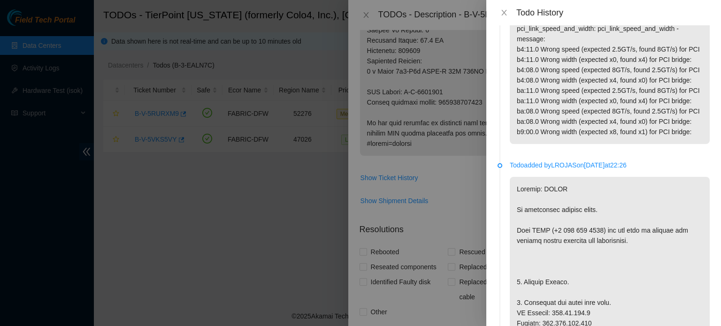
scroll to position [1121, 0]
click at [448, 53] on div at bounding box center [360, 163] width 721 height 326
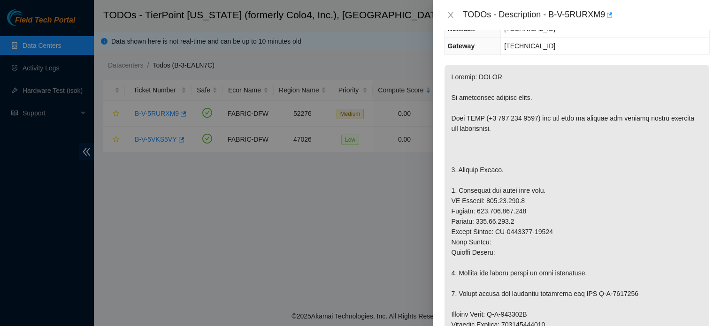
scroll to position [0, 0]
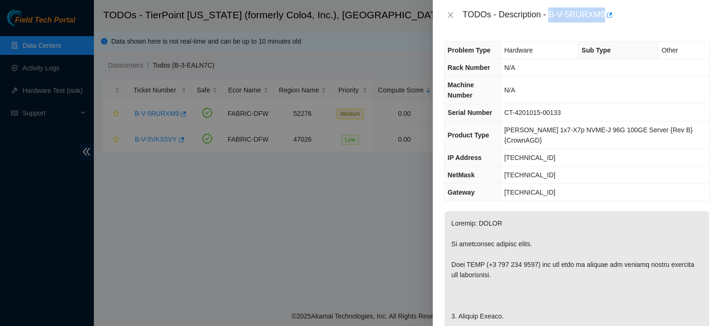
drag, startPoint x: 550, startPoint y: 12, endPoint x: 605, endPoint y: 14, distance: 54.9
click at [605, 14] on div "TODOs - Description - B-V-5RURXM9" at bounding box center [586, 15] width 247 height 15
copy div "B-V-5RURXM9"
click at [230, 77] on div at bounding box center [360, 163] width 721 height 326
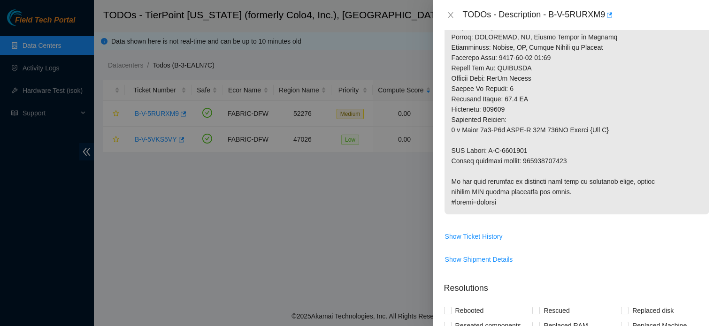
scroll to position [445, 0]
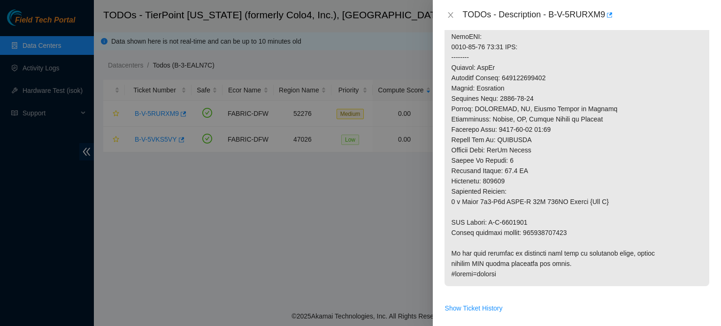
click at [446, 19] on div "TODOs - Description - B-V-5RURXM9" at bounding box center [577, 15] width 266 height 15
click at [450, 16] on icon "close" at bounding box center [451, 15] width 8 height 8
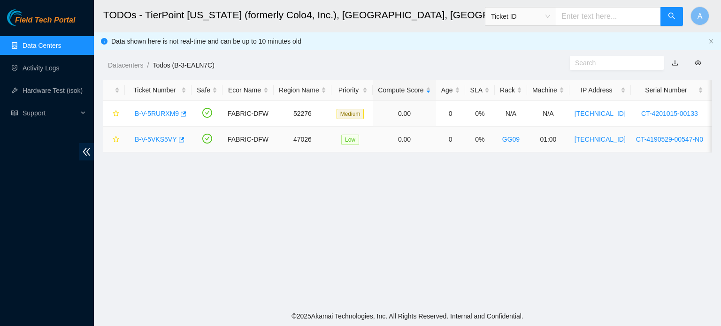
scroll to position [292, 0]
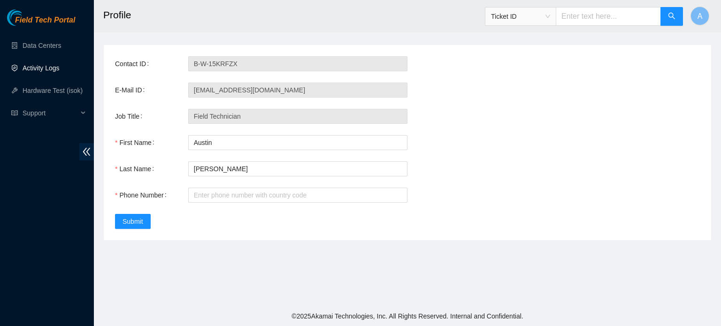
click at [56, 71] on link "Activity Logs" at bounding box center [41, 68] width 37 height 8
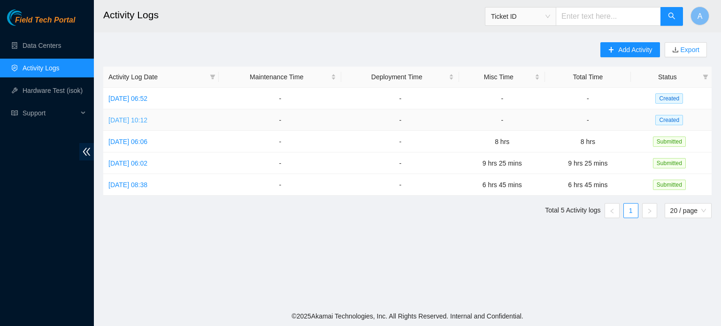
click at [147, 116] on link "[DATE] 10:12" at bounding box center [127, 120] width 39 height 8
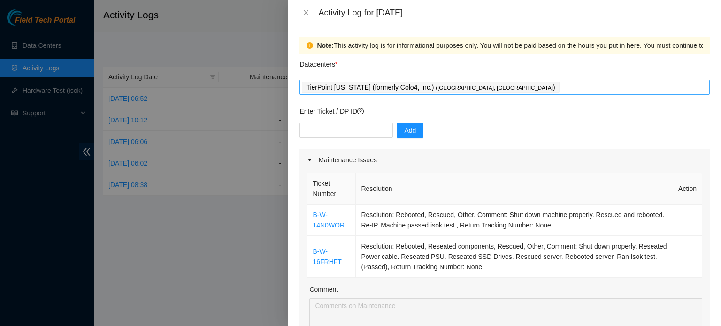
click at [503, 84] on div "TierPoint Texas (formerly Colo4, Inc.) ( Dallas, TX )" at bounding box center [505, 87] width 406 height 13
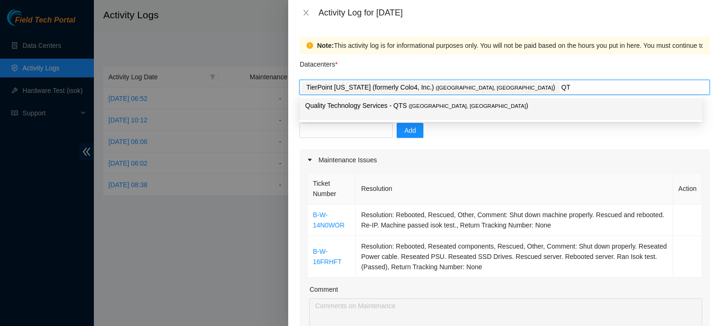
type input "QTS"
click at [439, 108] on p "Quality Technology Services - QTS ( Irving, TX )" at bounding box center [500, 105] width 391 height 11
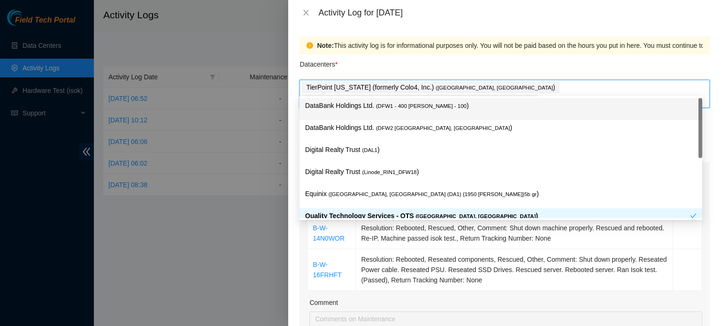
click at [481, 63] on div "Datacenters *" at bounding box center [504, 66] width 410 height 25
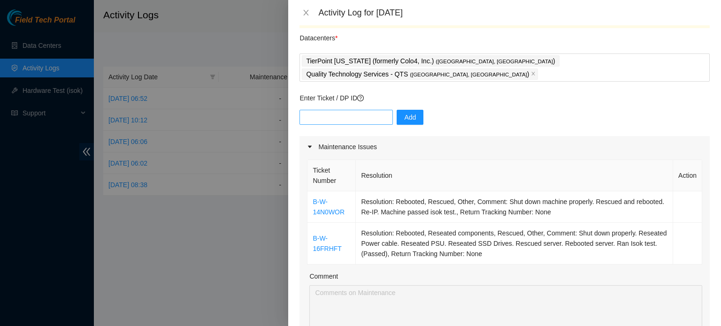
scroll to position [23, 0]
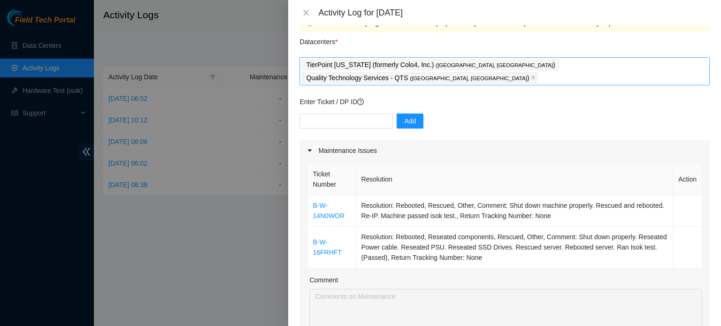
click at [619, 59] on div "TierPoint Texas (formerly Colo4, Inc.) ( Dallas, TX ) Quality Technology Servic…" at bounding box center [505, 71] width 406 height 26
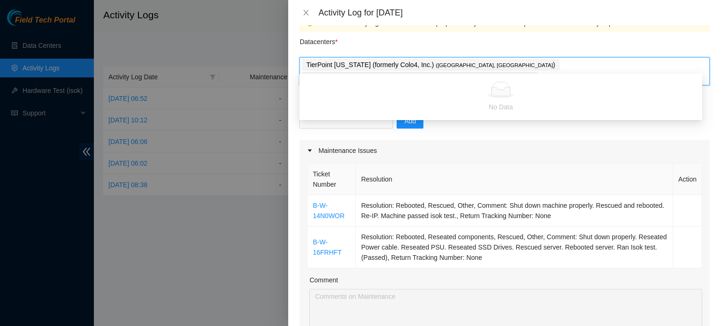
type input "D"
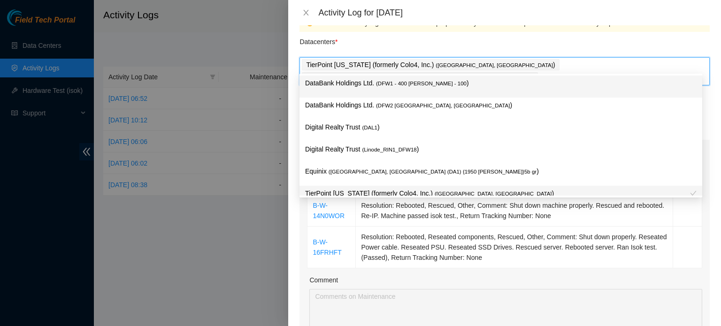
click at [418, 89] on p "DataBank Holdings Ltd. ( DFW1 - 400 S. Akard - 100 )" at bounding box center [500, 83] width 391 height 11
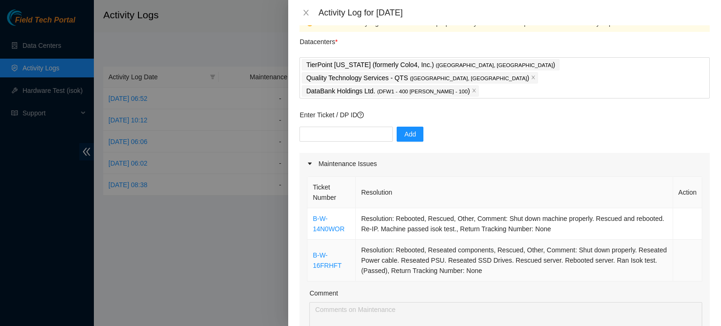
click at [368, 247] on td "Resolution: Rebooted, Reseated components, Rescued, Other, Comment: Shut down p…" at bounding box center [514, 261] width 317 height 42
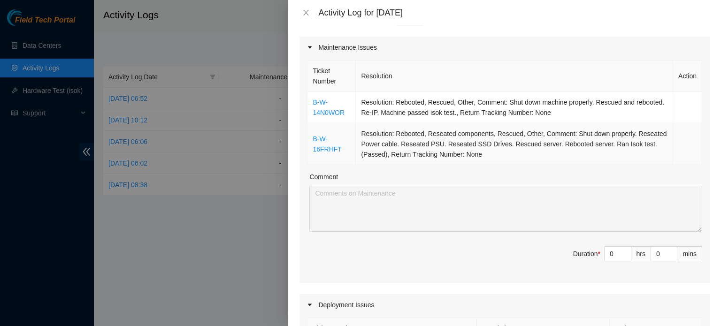
scroll to position [140, 0]
click at [612, 245] on input "0" at bounding box center [618, 252] width 26 height 14
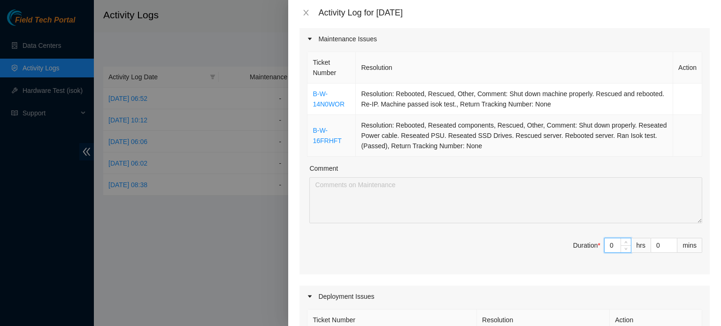
scroll to position [148, 0]
type input "02"
type input "2"
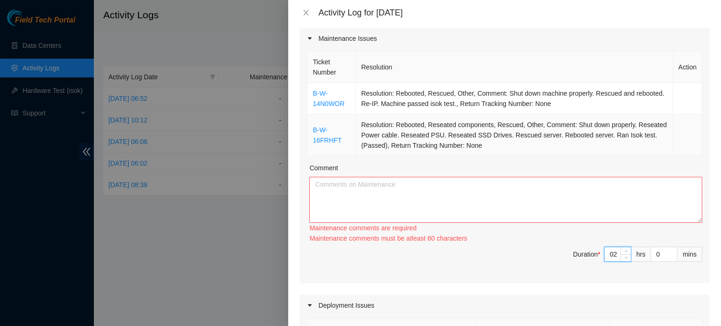
type input "0"
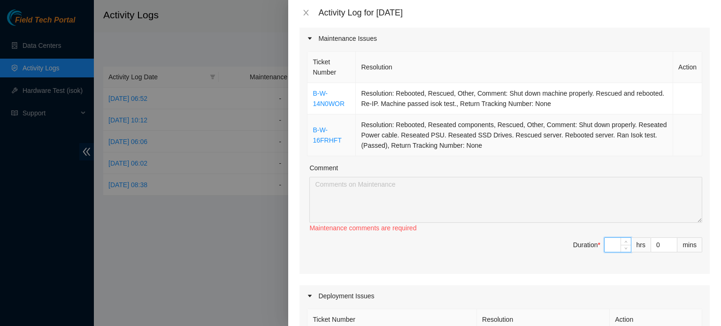
type input "2"
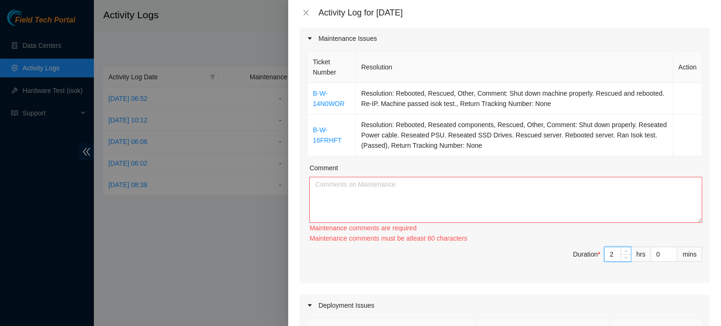
type input "2"
click at [430, 189] on textarea "Comment" at bounding box center [505, 200] width 393 height 46
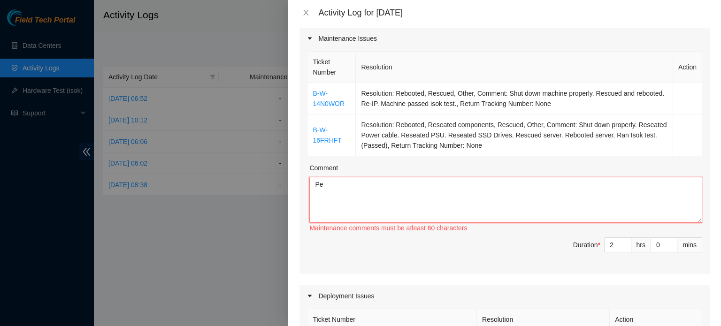
type textarea "P"
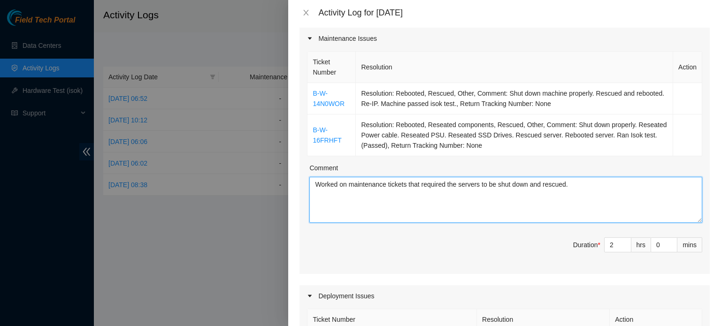
type textarea "Worked on maintenance tickets that required the servers to be shut down and res…"
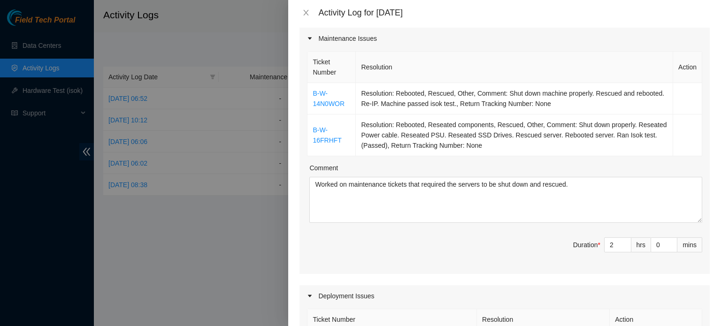
click at [421, 238] on span "Duration * 2 hrs 0 mins" at bounding box center [504, 250] width 395 height 26
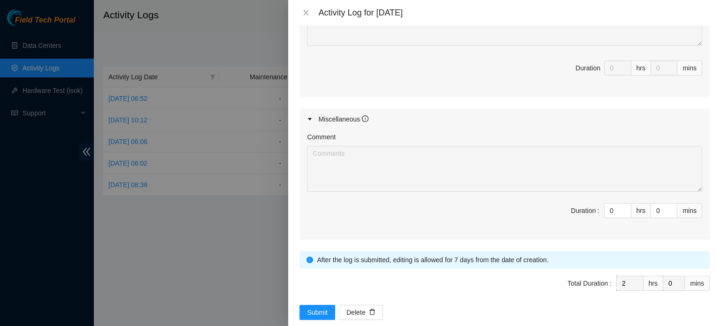
scroll to position [520, 0]
click at [609, 204] on input "0" at bounding box center [618, 211] width 26 height 14
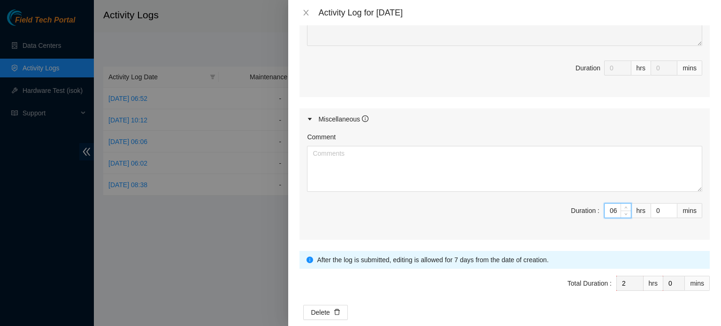
type input "06"
type input "8"
type input "6"
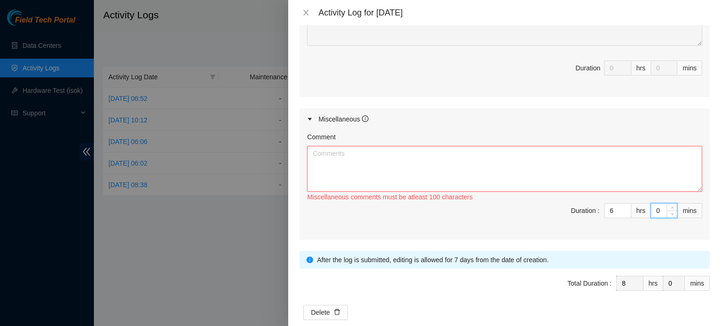
click at [658, 204] on input "0" at bounding box center [664, 211] width 26 height 14
type input "04"
type input "4"
type input "045"
type input "45"
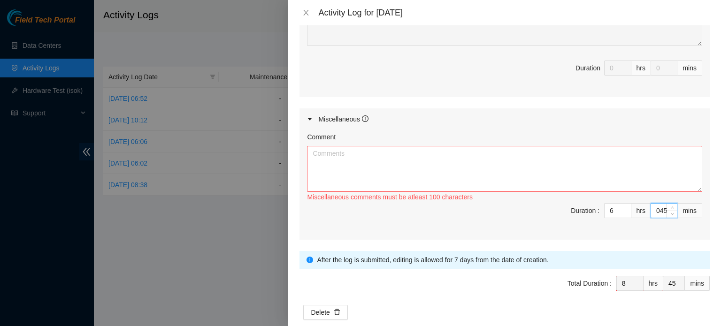
type input "04"
type input "4"
type input "0"
type input "4"
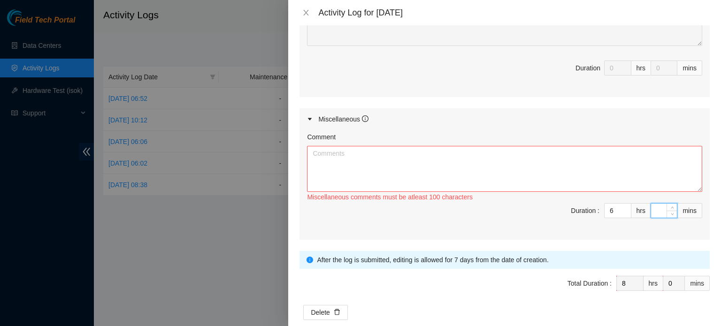
type input "4"
type input "45"
click at [573, 146] on textarea "Comment" at bounding box center [504, 169] width 395 height 46
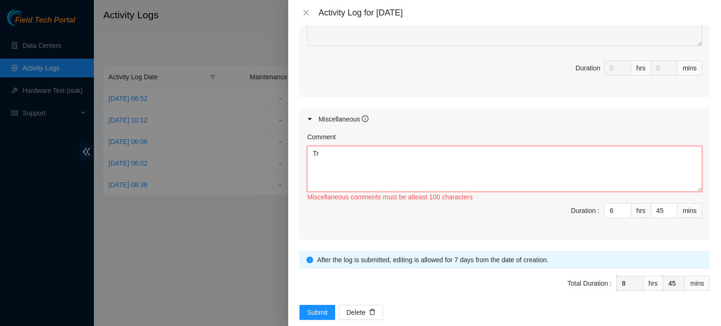
type textarea "T"
click at [533, 146] on textarea "Continued on with training over at QTS on how to perform ticket militance" at bounding box center [504, 169] width 395 height 46
click at [534, 146] on textarea "Continued on with training over at QTS on how to perform ticket maintanance" at bounding box center [504, 169] width 395 height 46
click at [522, 146] on textarea "Continued on with training over at QTS on how to perform ticket maintanance" at bounding box center [504, 169] width 395 height 46
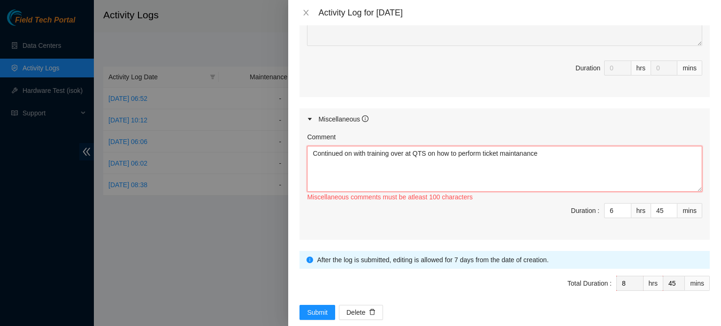
click at [522, 146] on textarea "Continued on with training over at QTS on how to perform ticket maintanance" at bounding box center [504, 169] width 395 height 46
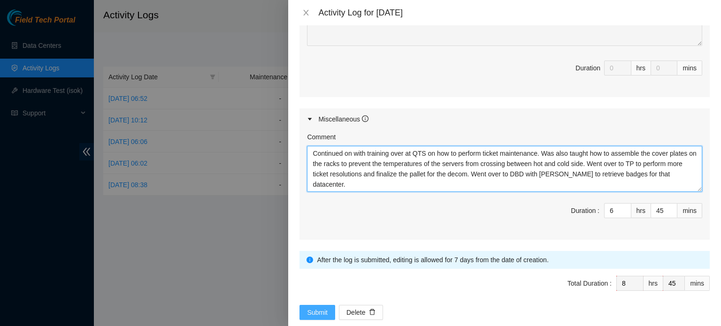
type textarea "Continued on with training over at QTS on how to perform ticket maintenance. Wa…"
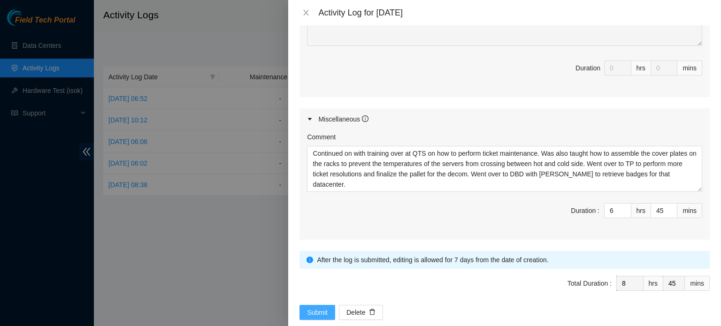
click at [323, 307] on span "Submit" at bounding box center [317, 312] width 21 height 10
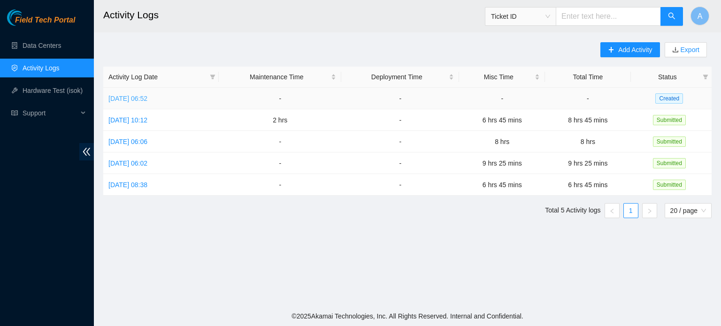
click at [115, 101] on link "[DATE] 06:52" at bounding box center [127, 99] width 39 height 8
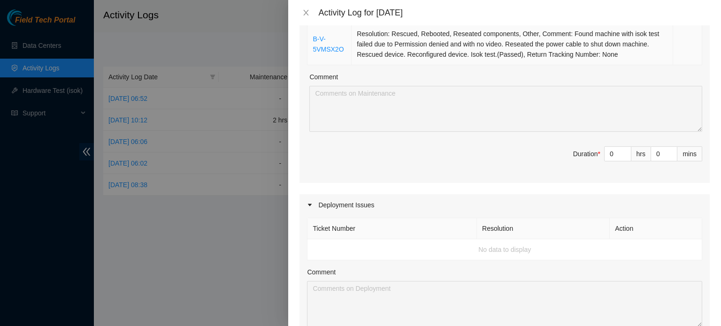
scroll to position [411, 0]
click at [384, 193] on div "Deployment Issues" at bounding box center [504, 204] width 410 height 22
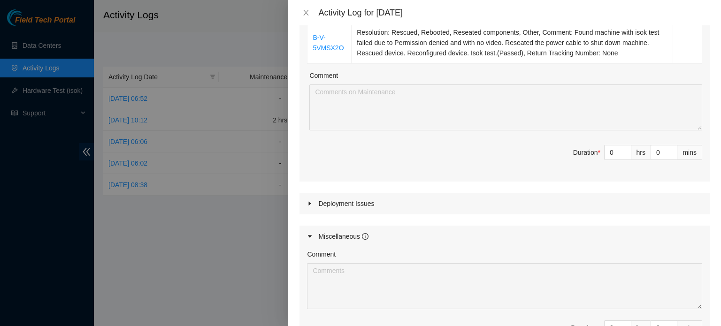
click at [384, 193] on div "Deployment Issues" at bounding box center [504, 204] width 410 height 22
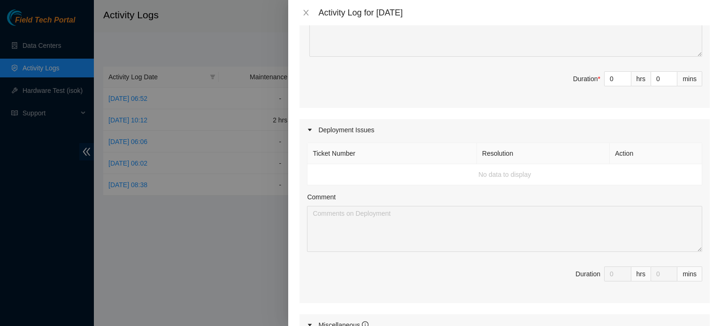
scroll to position [475, 0]
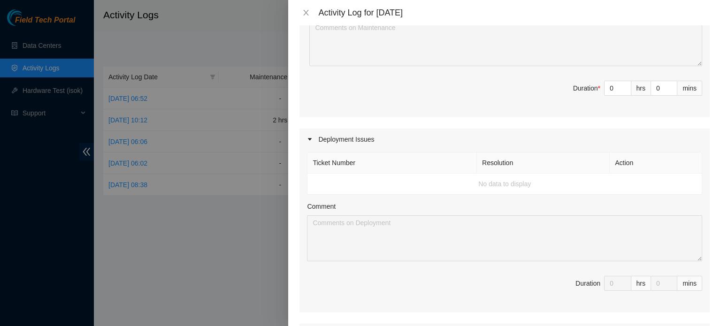
click at [369, 142] on div "Deployment Issues" at bounding box center [504, 140] width 410 height 22
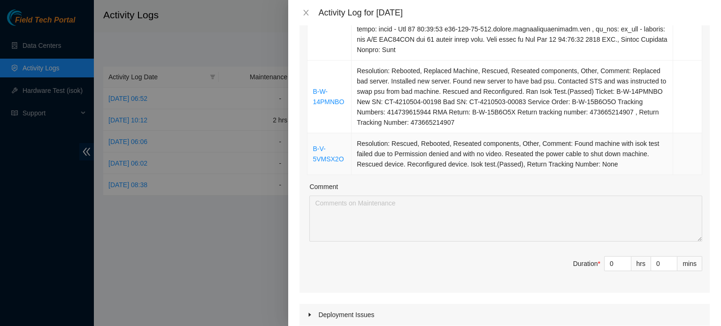
scroll to position [300, 0]
click at [608, 261] on input "0" at bounding box center [618, 263] width 26 height 14
type input "5"
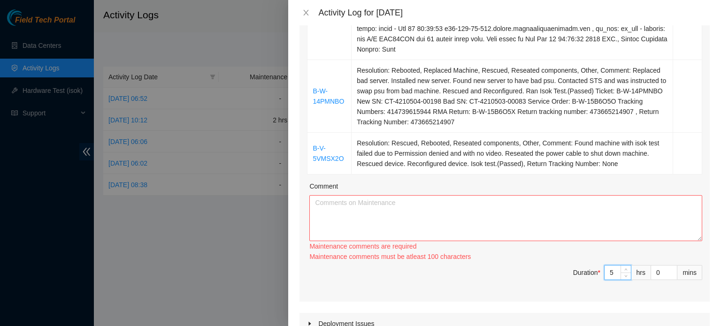
type input "5"
click at [513, 221] on textarea "Comment" at bounding box center [505, 218] width 393 height 46
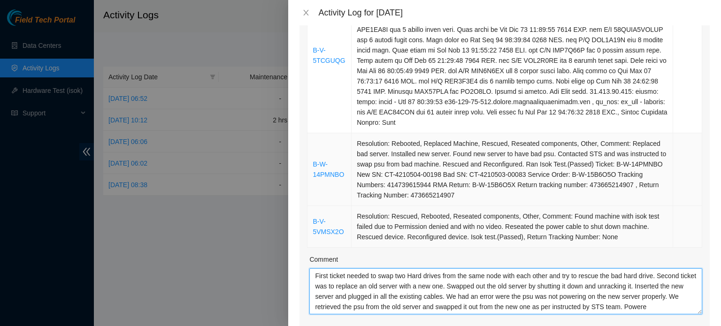
scroll to position [8, 0]
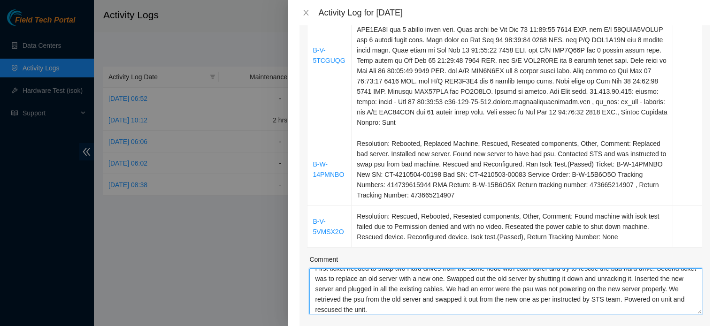
click at [386, 311] on textarea "First ticket needed to swap two Hard drives from the same node with each other …" at bounding box center [505, 291] width 393 height 46
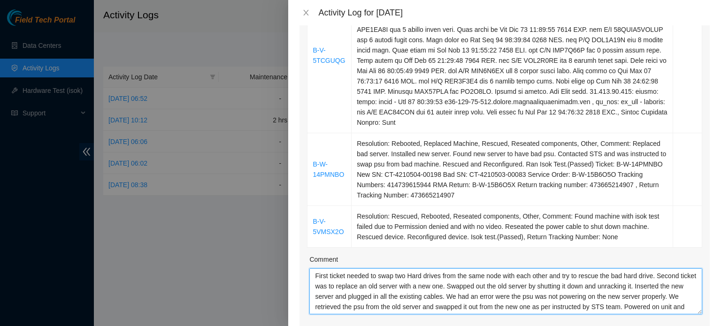
scroll to position [10, 0]
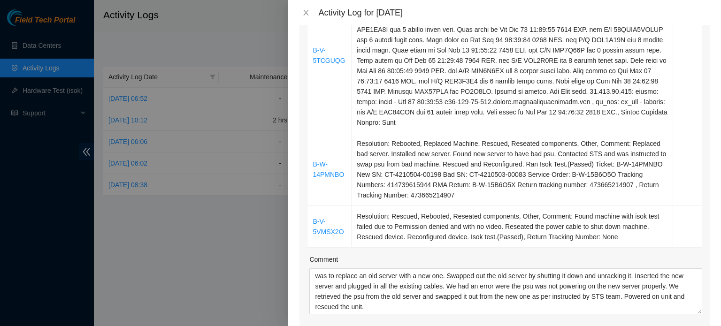
drag, startPoint x: 620, startPoint y: 276, endPoint x: 701, endPoint y: 259, distance: 82.5
click at [701, 259] on div "Ticket Number Resolution Action B-V-5TCGUQG B-W-14PMNBO Resolution: Rebooted, R…" at bounding box center [504, 154] width 410 height 421
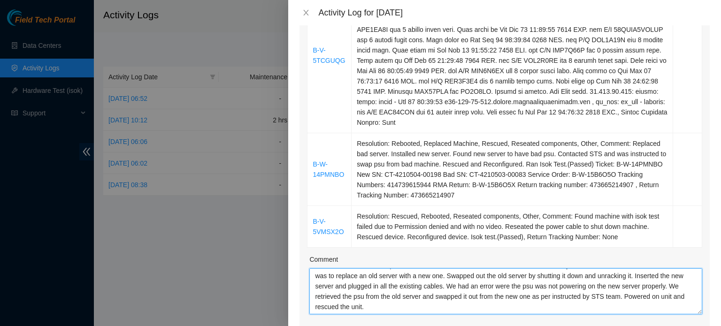
click at [475, 303] on textarea "First ticket needed to swap two Hard drives from the same node with each other …" at bounding box center [505, 291] width 393 height 46
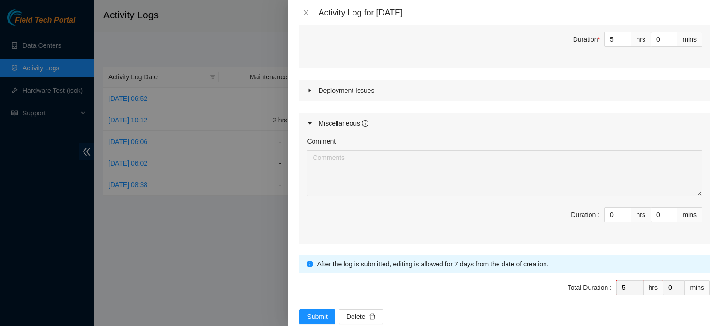
scroll to position [526, 0]
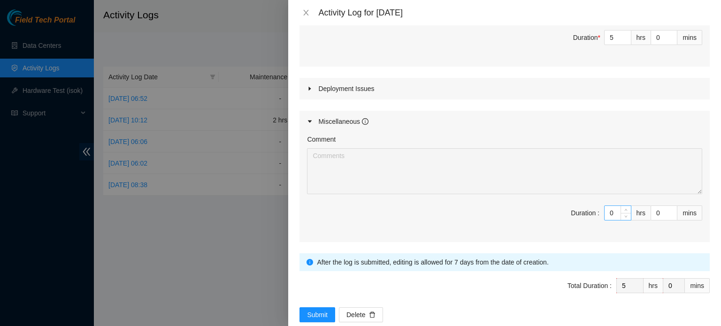
type textarea "First ticket needed to swap two Hard drives from the same node with each other …"
click at [605, 215] on input "0" at bounding box center [618, 213] width 26 height 14
type input "4"
type input "9"
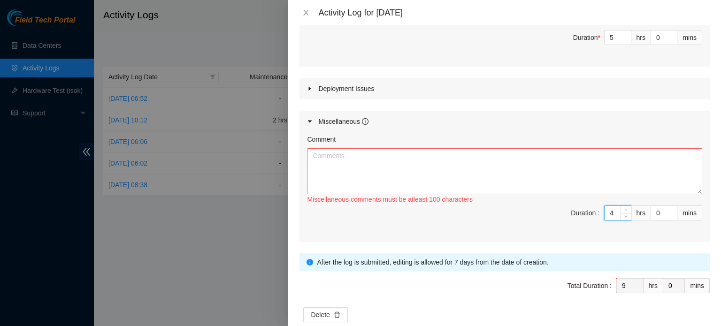
type input "4"
click at [572, 181] on textarea "Comment" at bounding box center [504, 171] width 395 height 46
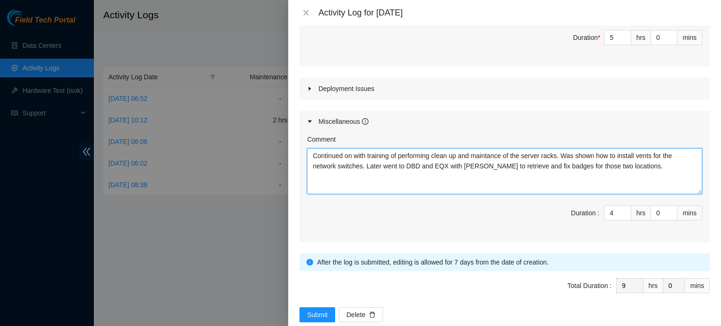
click at [491, 152] on textarea "Continued on with training of performing clean up and maintance of the server r…" at bounding box center [504, 171] width 395 height 46
drag, startPoint x: 491, startPoint y: 152, endPoint x: 474, endPoint y: 147, distance: 17.9
click at [474, 148] on textarea "Continued on with training of performing clean up and maintance of the server r…" at bounding box center [504, 171] width 395 height 46
click at [496, 155] on textarea "Continued on with training of performing clean up and maintance of the server r…" at bounding box center [504, 171] width 395 height 46
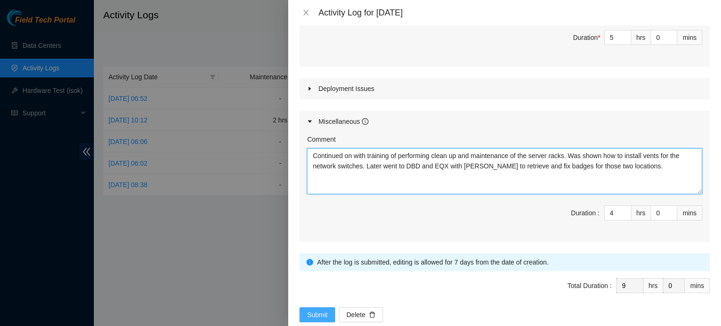
type textarea "Continued on with training of performing clean up and maintenance of the server…"
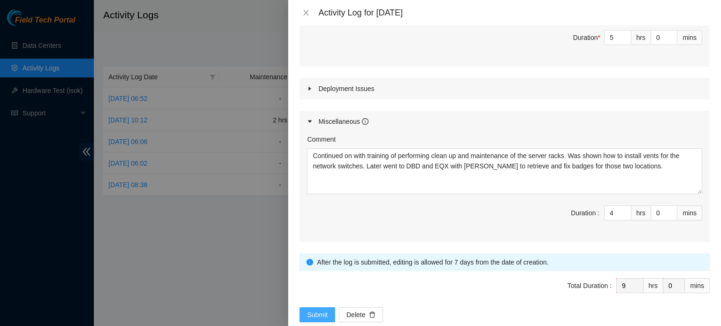
click at [322, 314] on span "Submit" at bounding box center [317, 315] width 21 height 10
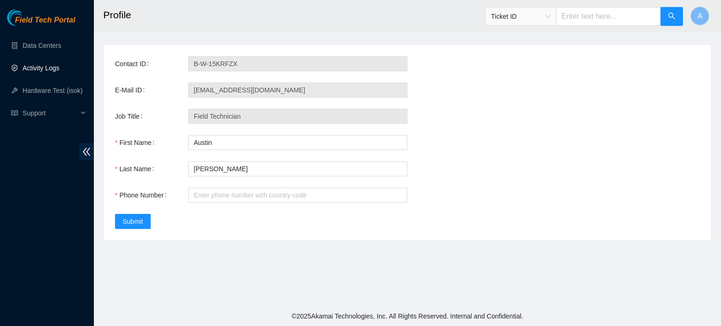
click at [38, 72] on link "Activity Logs" at bounding box center [41, 68] width 37 height 8
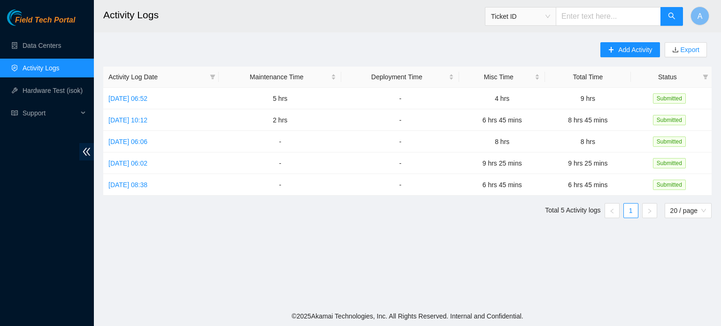
click at [41, 65] on link "Activity Logs" at bounding box center [41, 68] width 37 height 8
click at [38, 42] on link "Data Centers" at bounding box center [42, 46] width 38 height 8
